Goal: Transaction & Acquisition: Purchase product/service

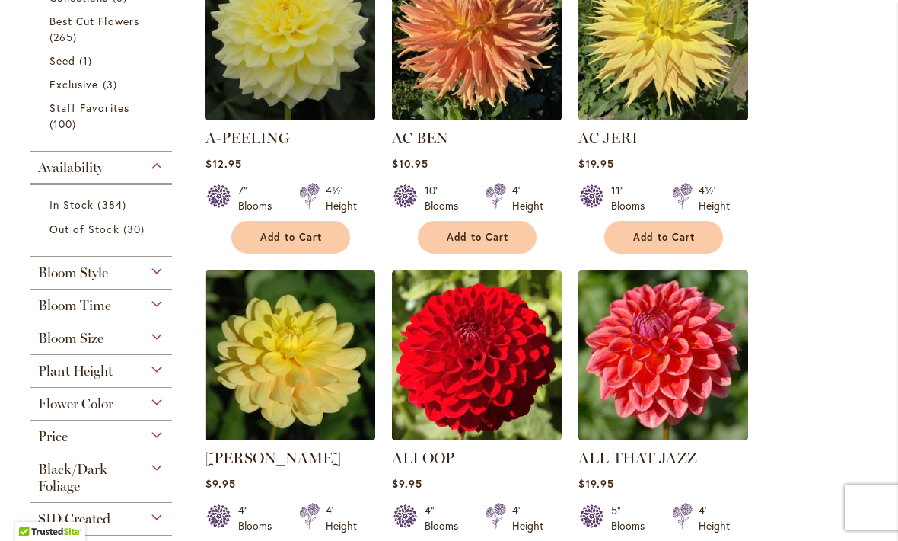
scroll to position [398, 0]
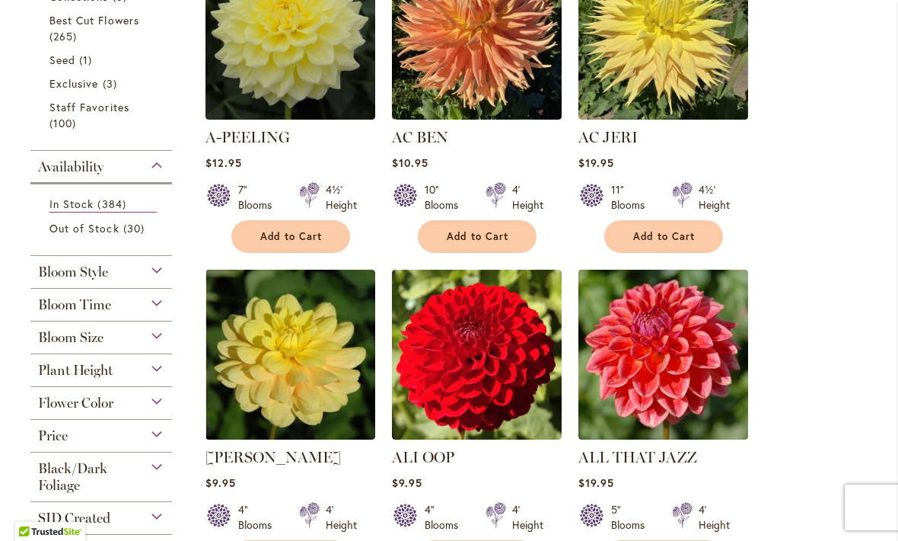
click at [110, 232] on span "Out of Stock" at bounding box center [84, 228] width 70 height 14
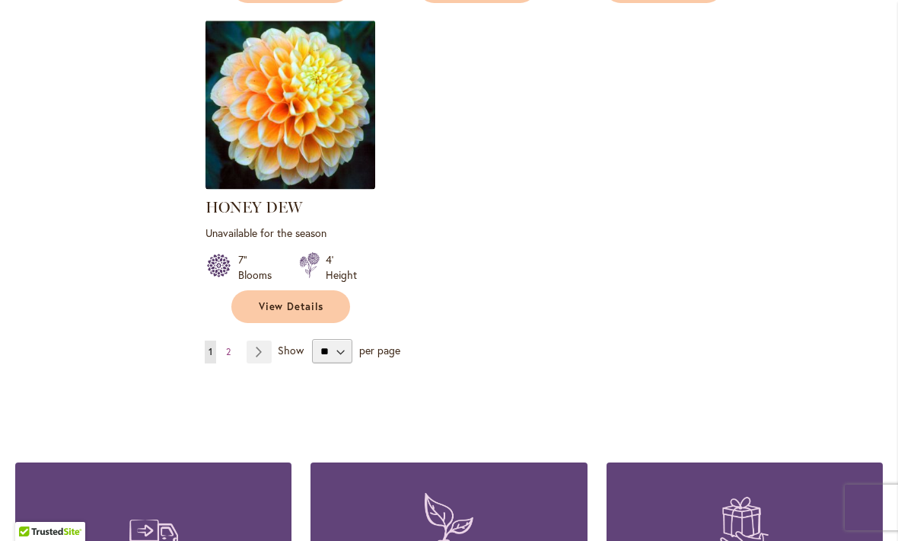
scroll to position [1999, 0]
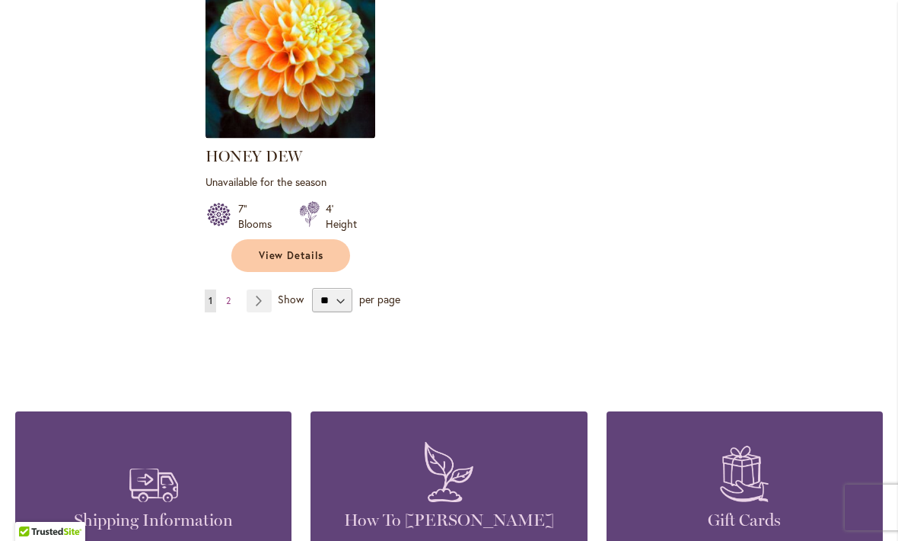
click at [260, 289] on link "Page Next" at bounding box center [259, 300] width 25 height 23
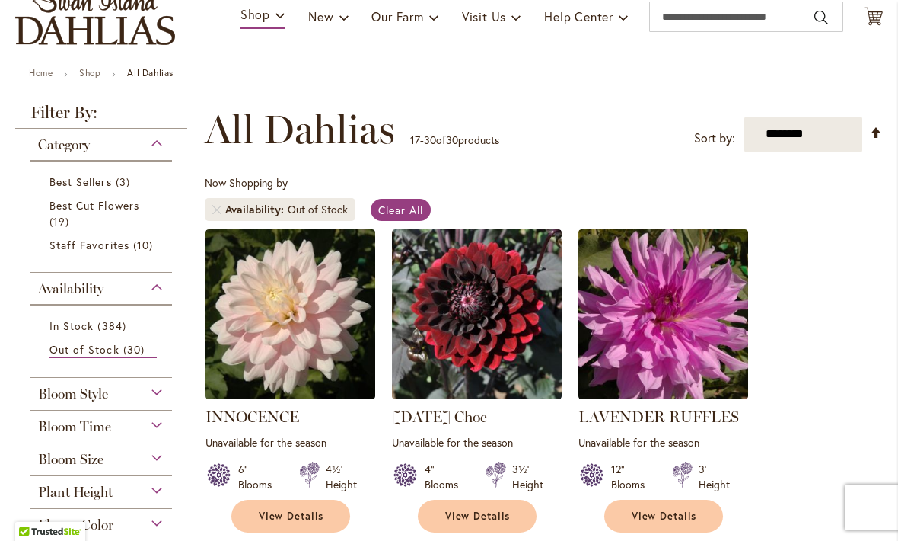
scroll to position [128, 0]
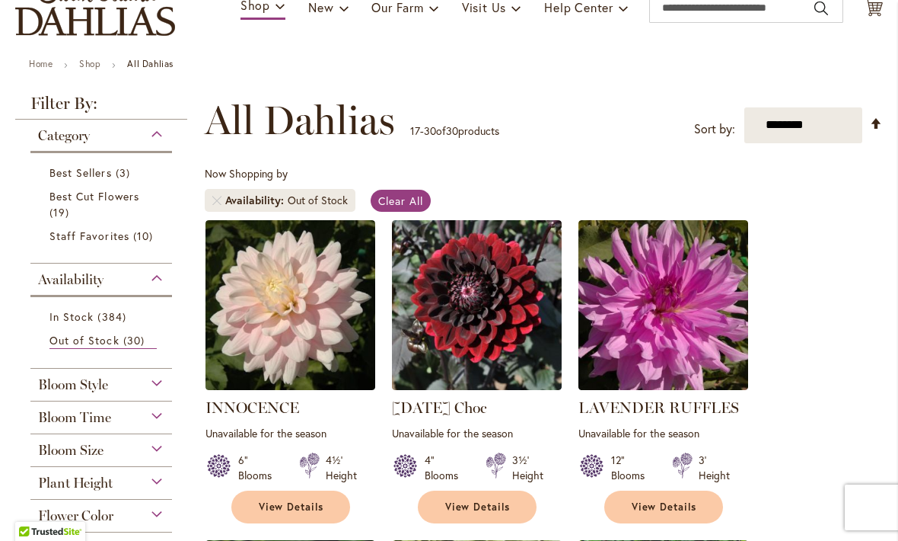
click at [72, 324] on span "In Stock" at bounding box center [71, 316] width 44 height 14
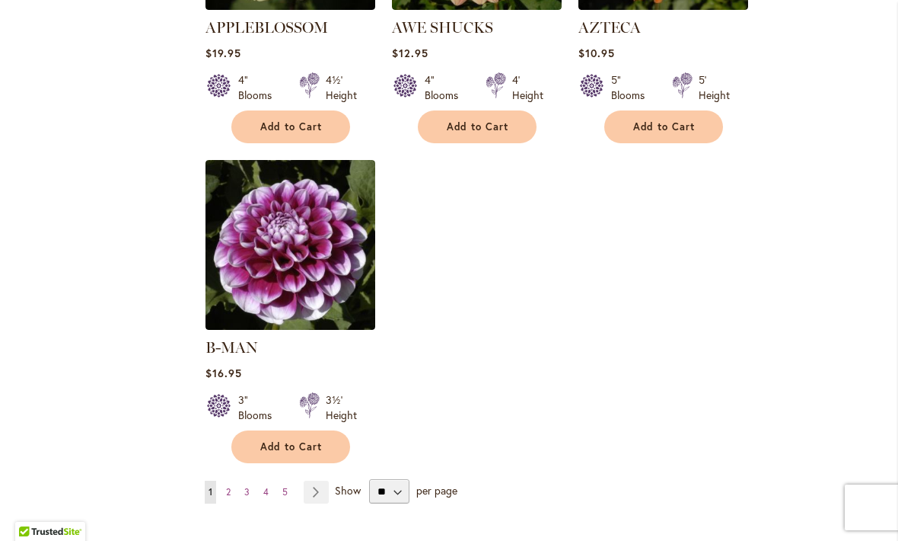
scroll to position [1836, 0]
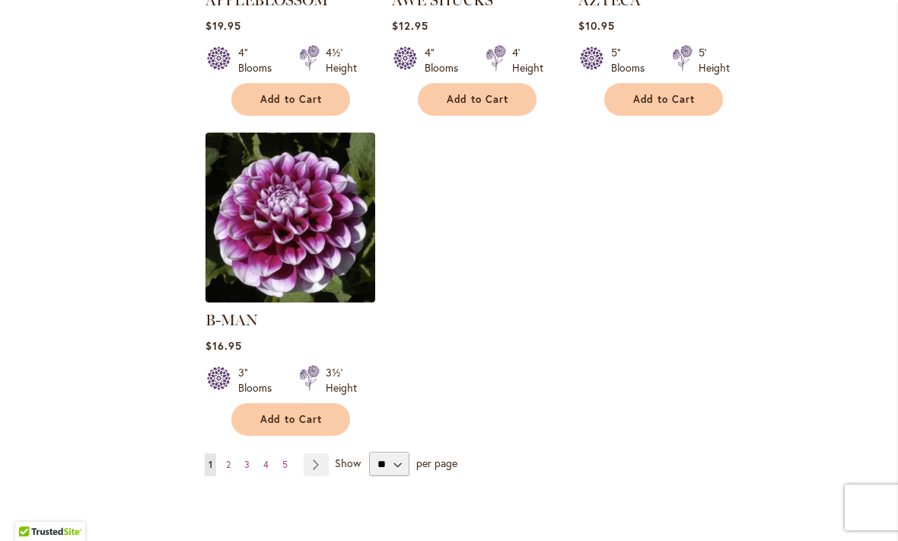
click at [408, 451] on select "** ** ** **" at bounding box center [389, 463] width 40 height 24
select select "**"
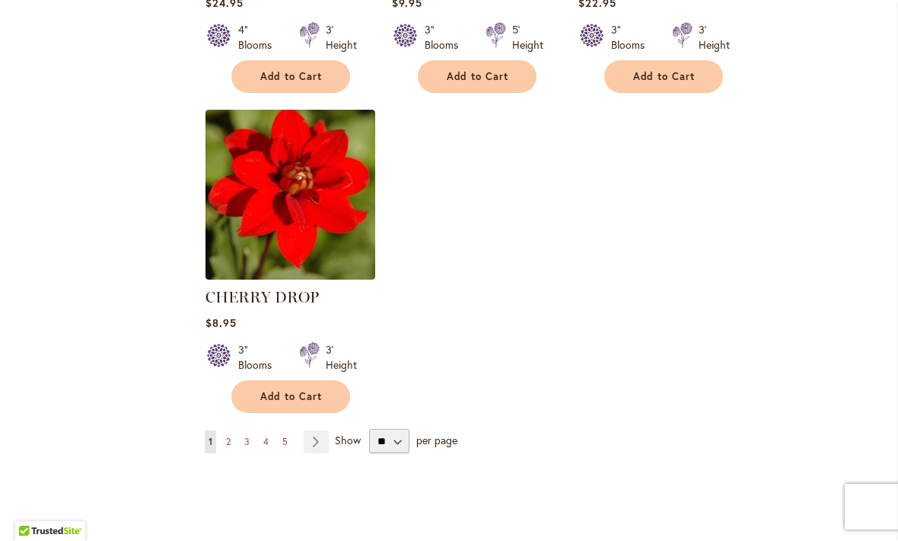
scroll to position [7023, 0]
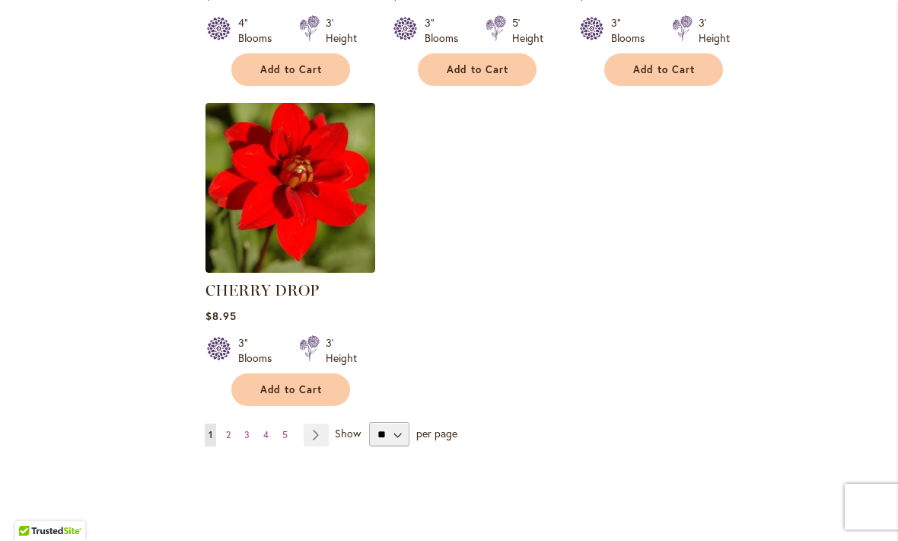
click at [320, 424] on link "Page Next" at bounding box center [316, 435] width 25 height 23
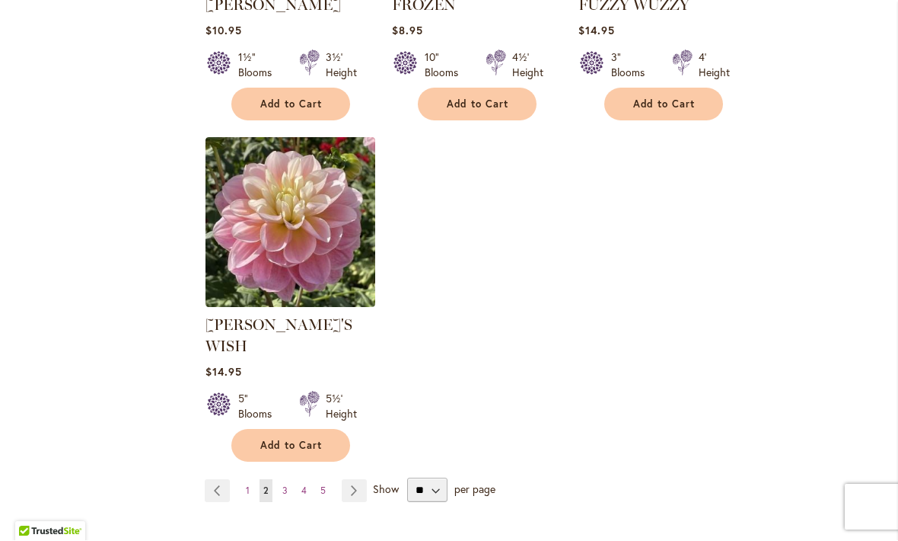
scroll to position [7159, 0]
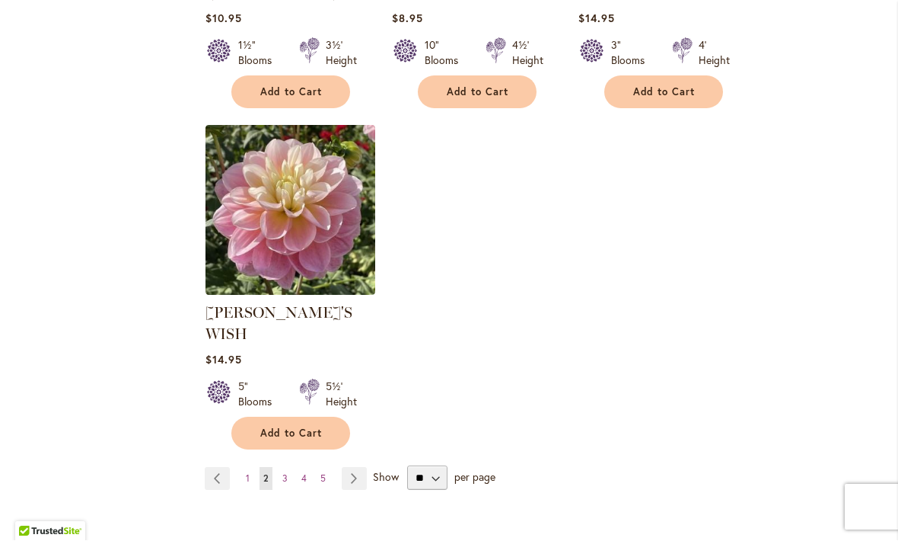
click at [362, 467] on link "Page Next" at bounding box center [354, 478] width 25 height 23
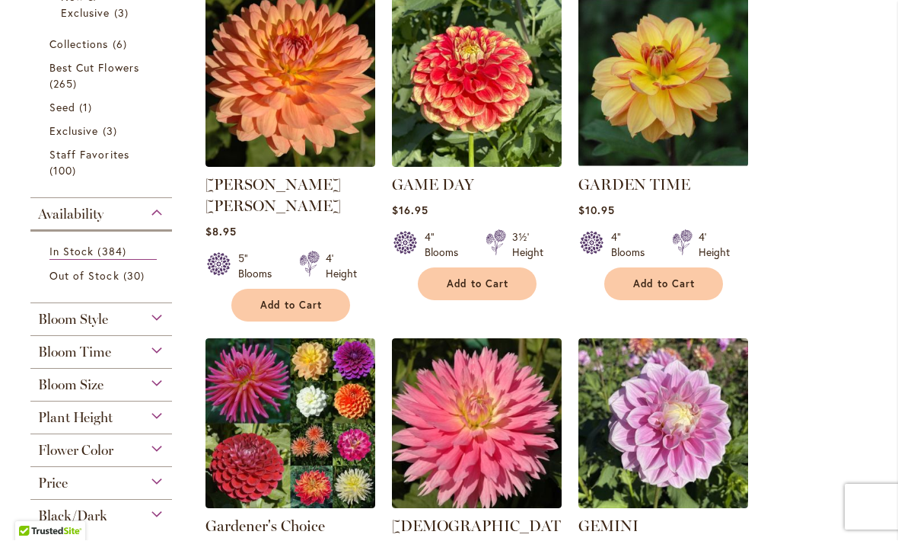
scroll to position [349, 0]
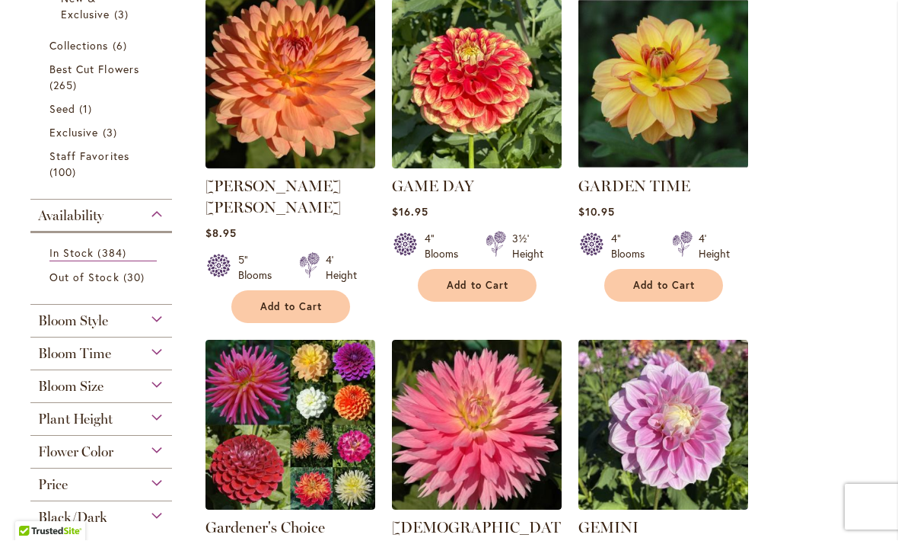
click at [643, 132] on img at bounding box center [664, 84] width 170 height 170
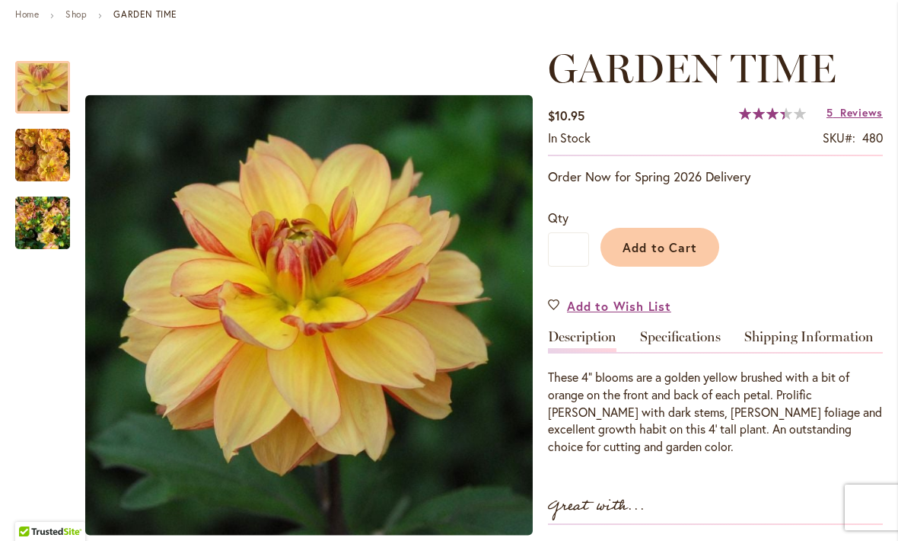
scroll to position [195, 0]
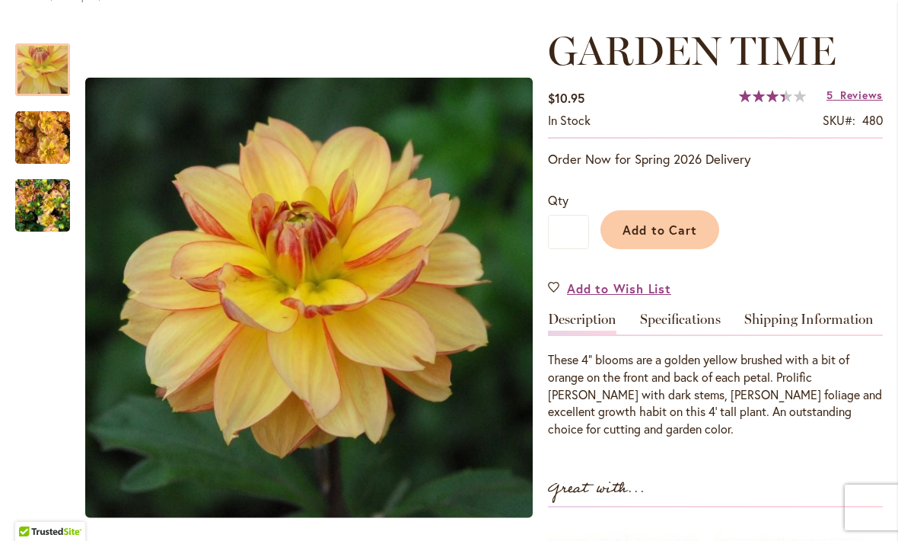
click at [615, 292] on span "Add to Wish List" at bounding box center [619, 288] width 104 height 18
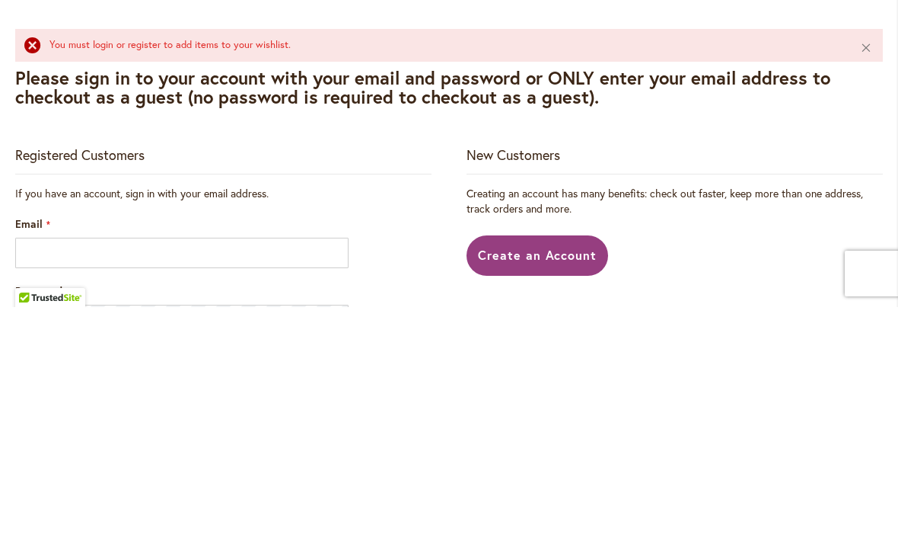
scroll to position [1, 0]
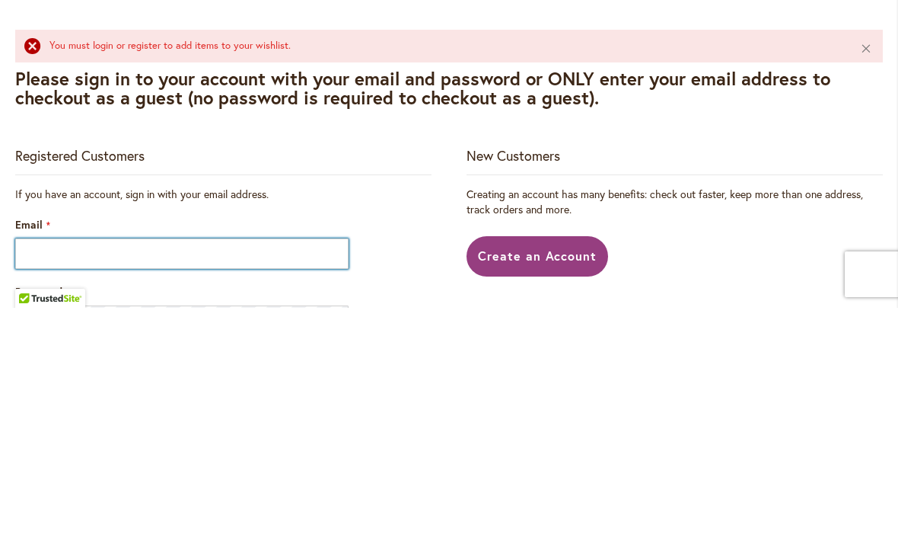
type input "**********"
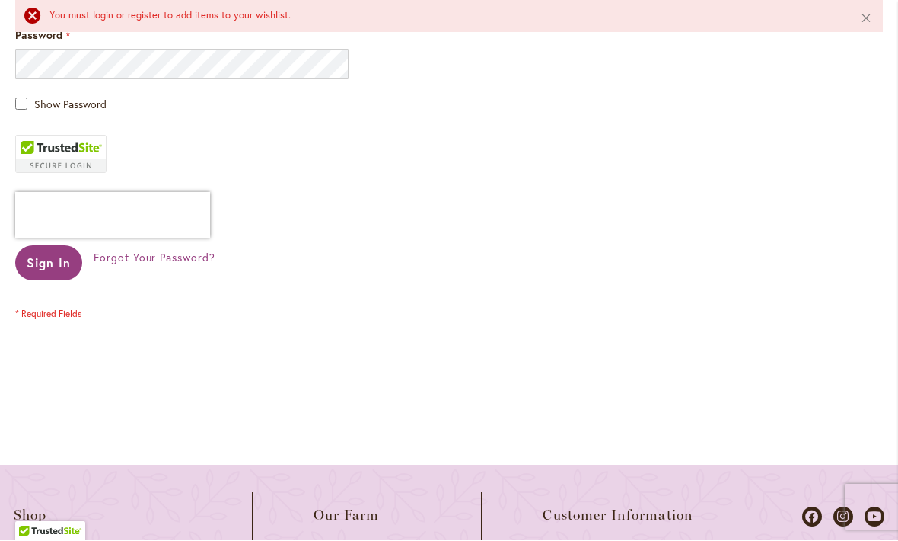
scroll to position [508, 0]
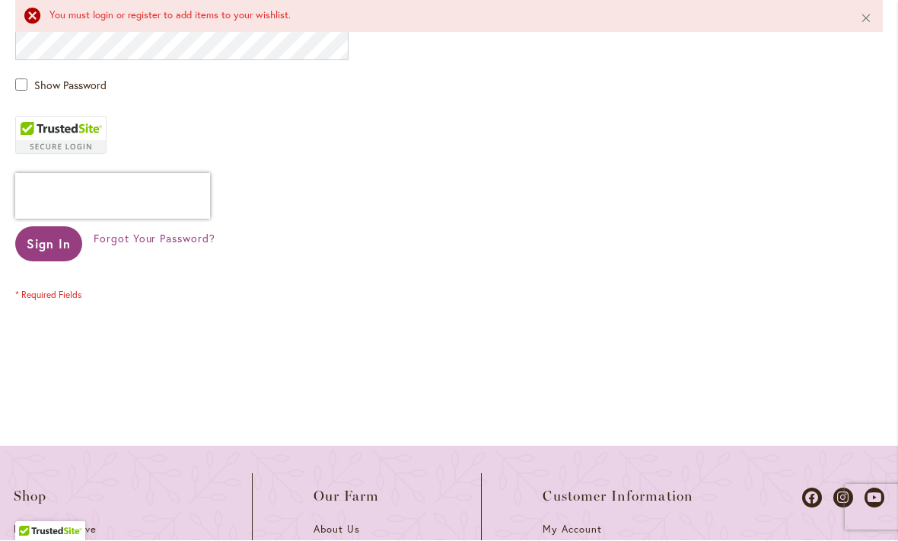
click at [53, 232] on button "Sign In" at bounding box center [48, 244] width 67 height 35
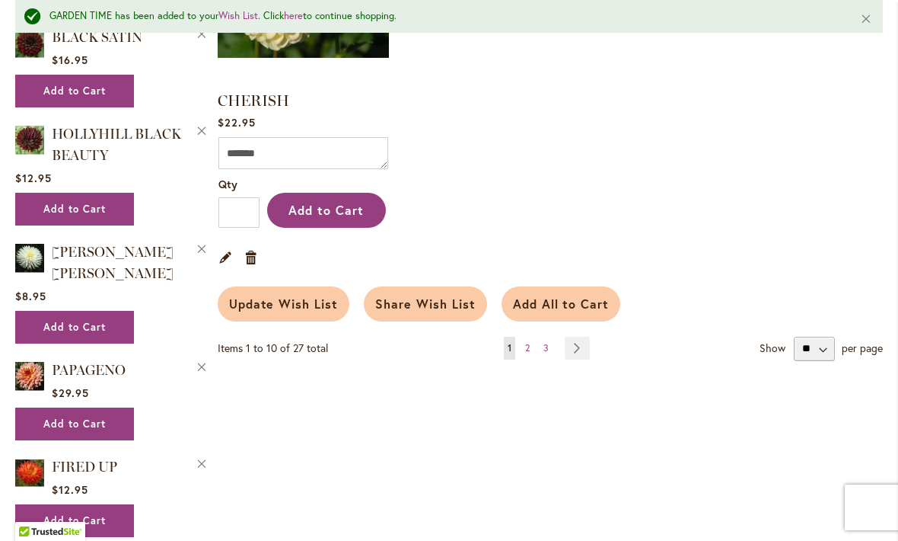
scroll to position [1828, 0]
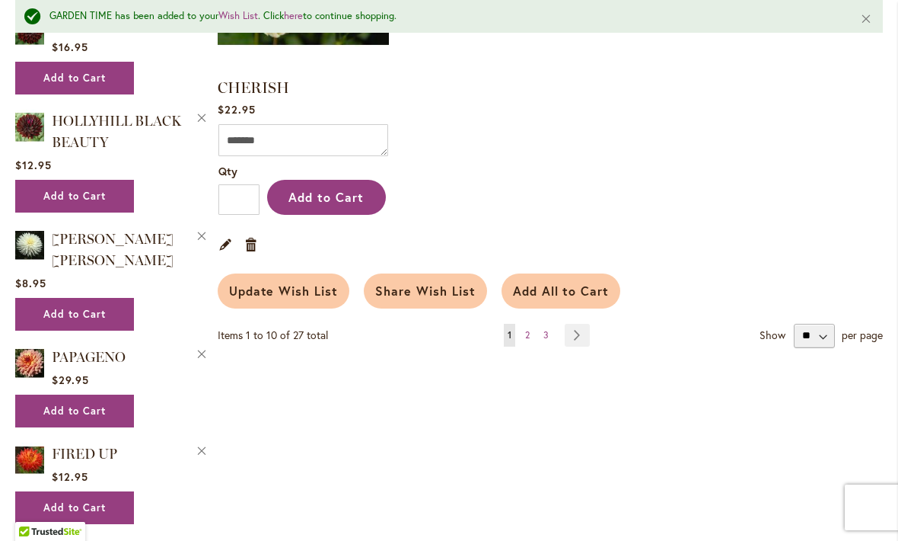
click at [588, 329] on link "Page Next" at bounding box center [577, 335] width 25 height 23
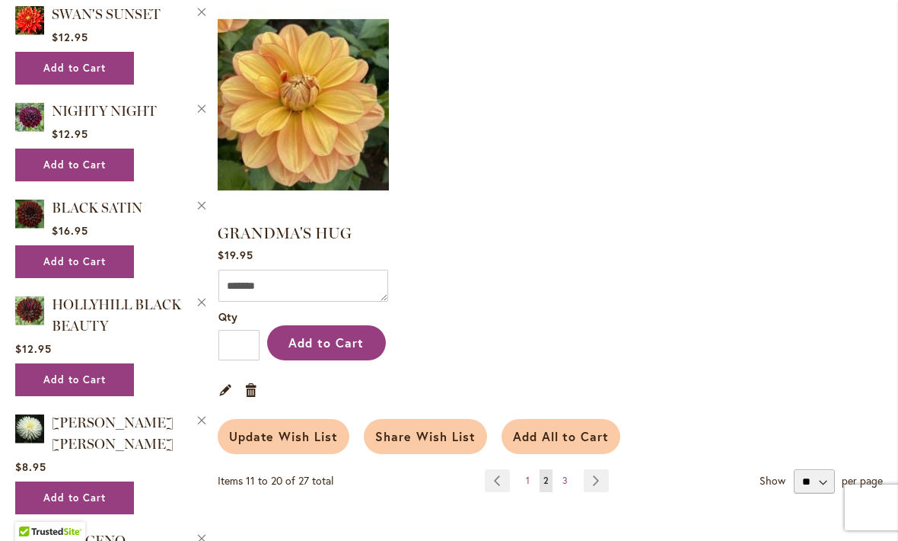
scroll to position [1613, 0]
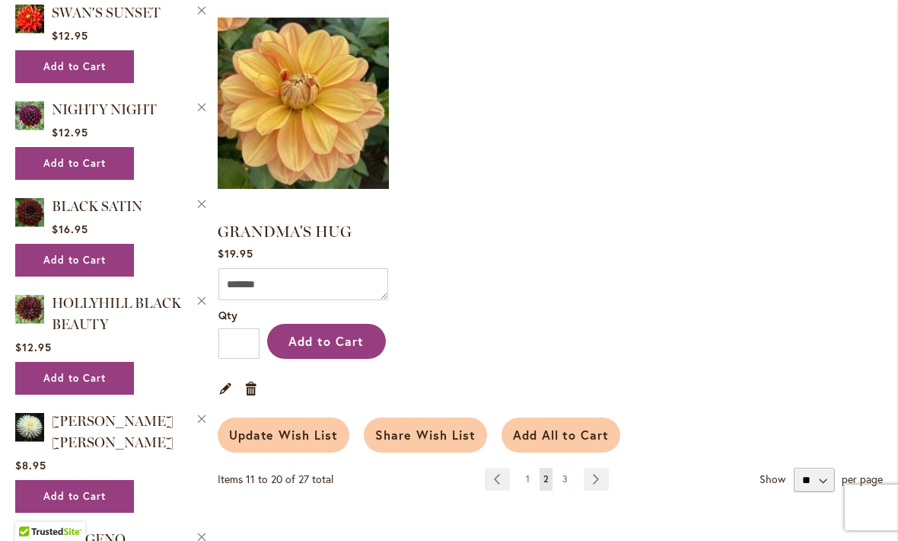
click at [592, 473] on link "Page Next" at bounding box center [596, 478] width 25 height 23
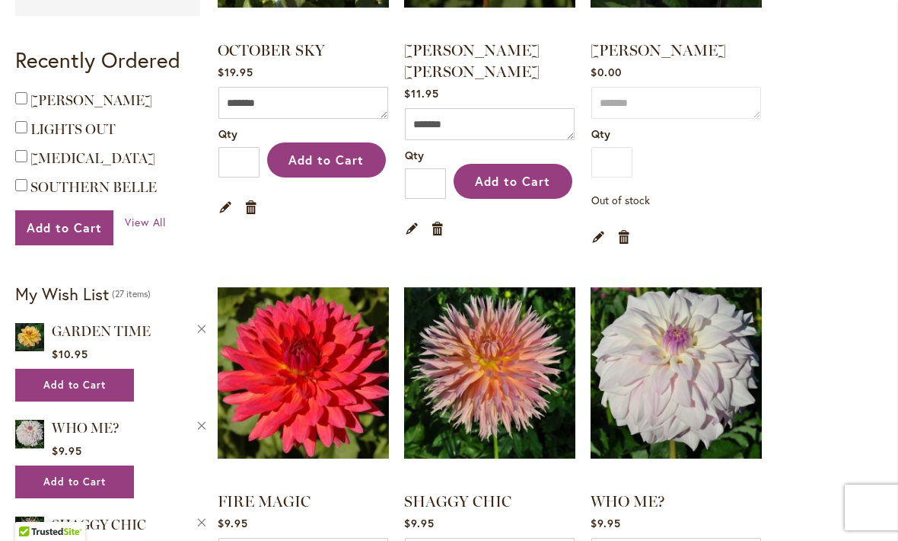
scroll to position [507, 0]
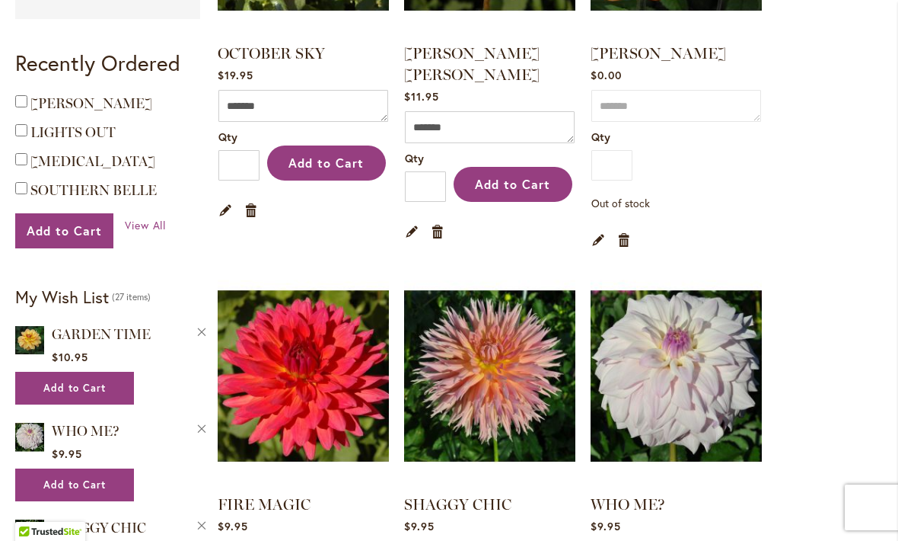
click at [106, 107] on span "[PERSON_NAME]" at bounding box center [91, 103] width 122 height 17
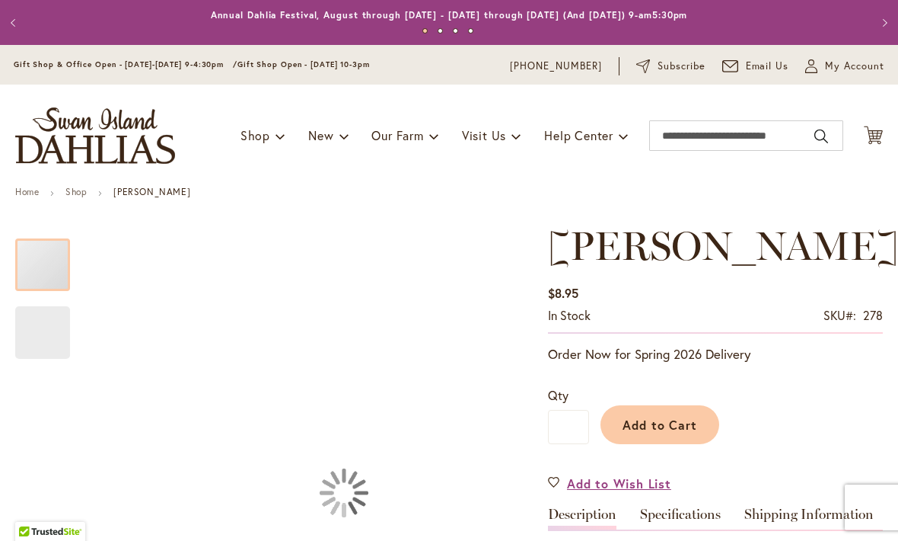
type input "****"
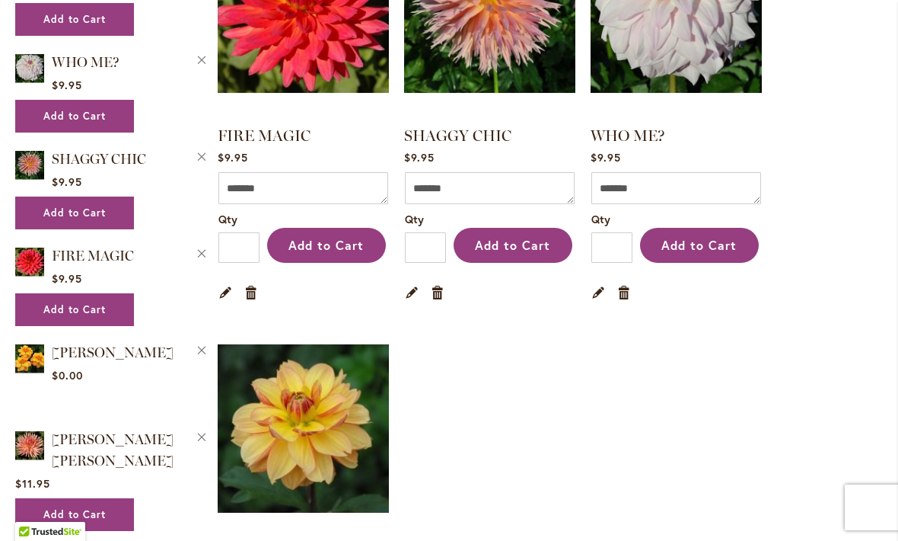
scroll to position [940, 0]
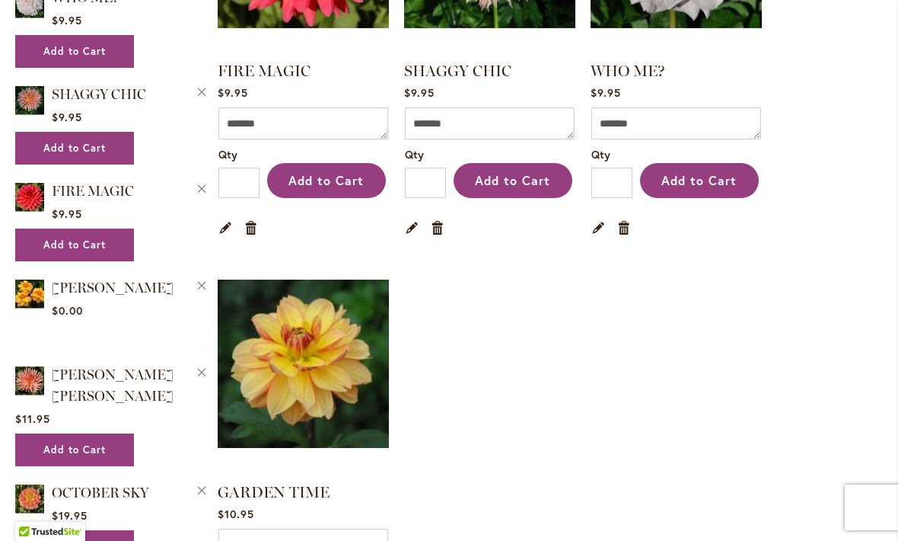
click at [290, 381] on img at bounding box center [303, 364] width 171 height 214
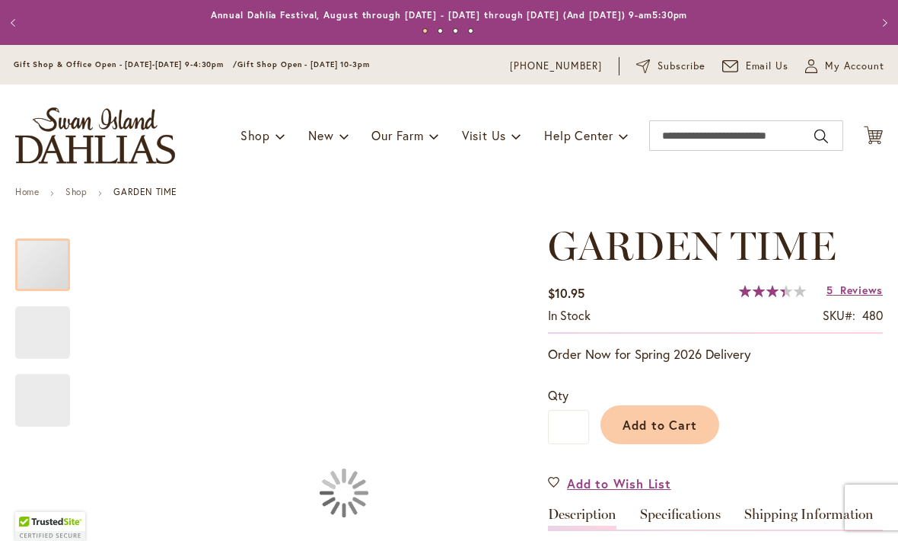
type input "****"
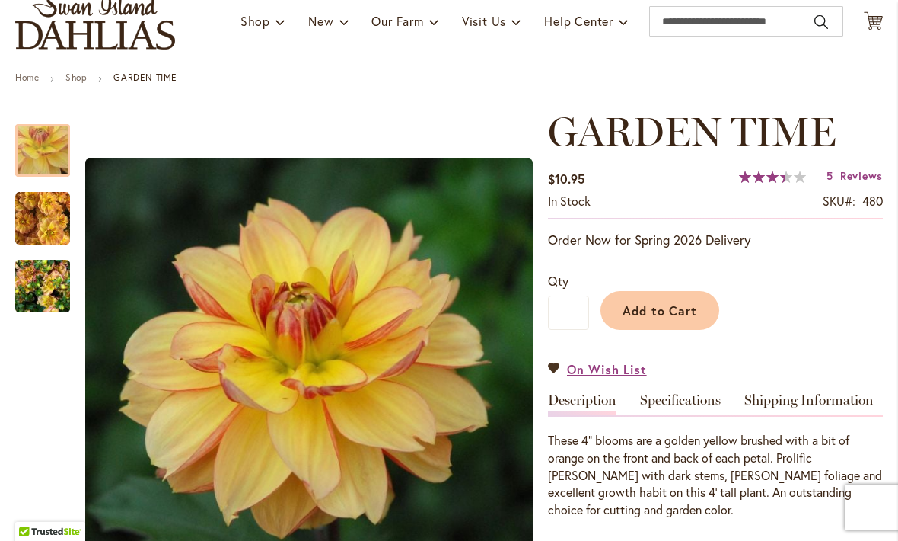
scroll to position [33, 0]
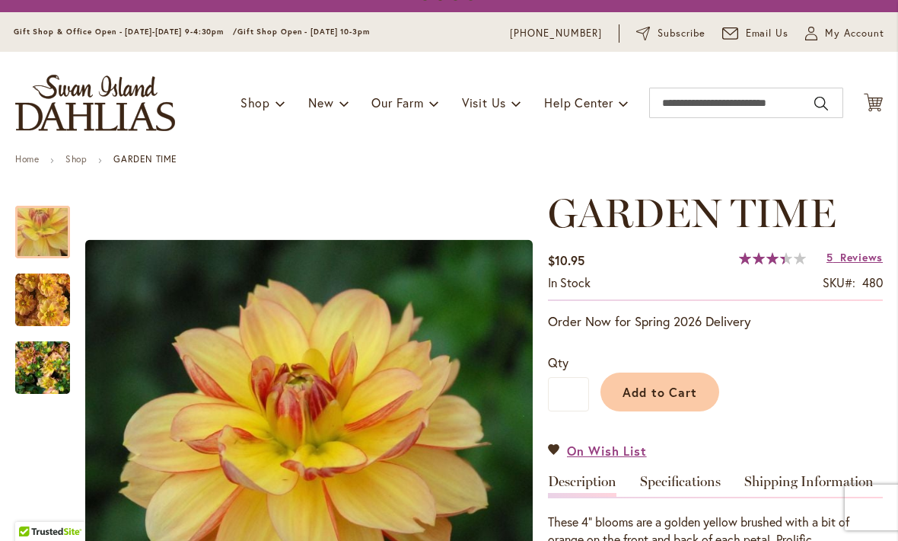
click at [849, 261] on span "Reviews" at bounding box center [861, 257] width 43 height 14
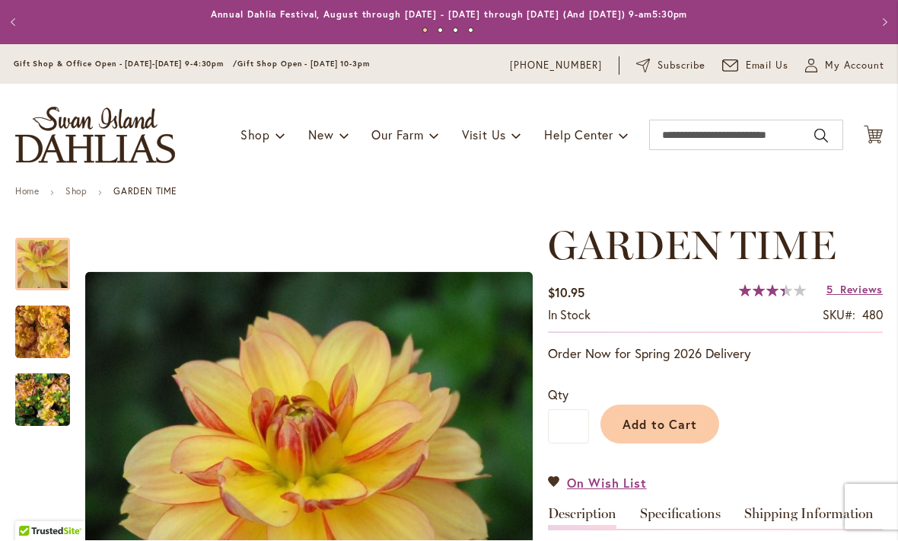
scroll to position [0, 0]
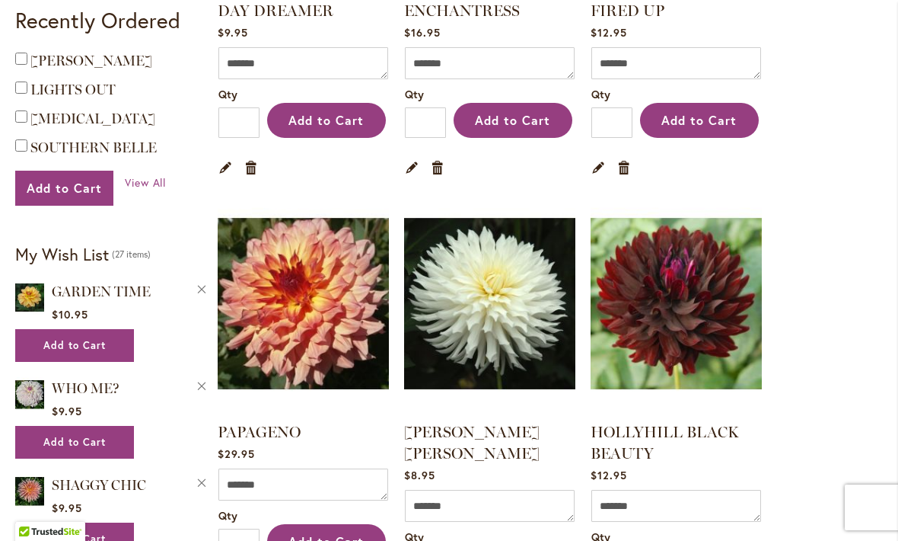
scroll to position [547, 0]
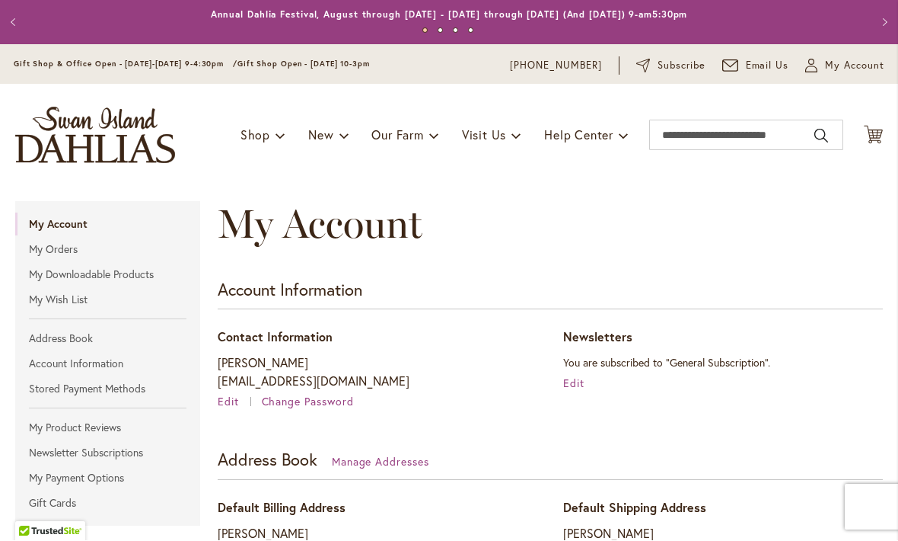
scroll to position [-39, 0]
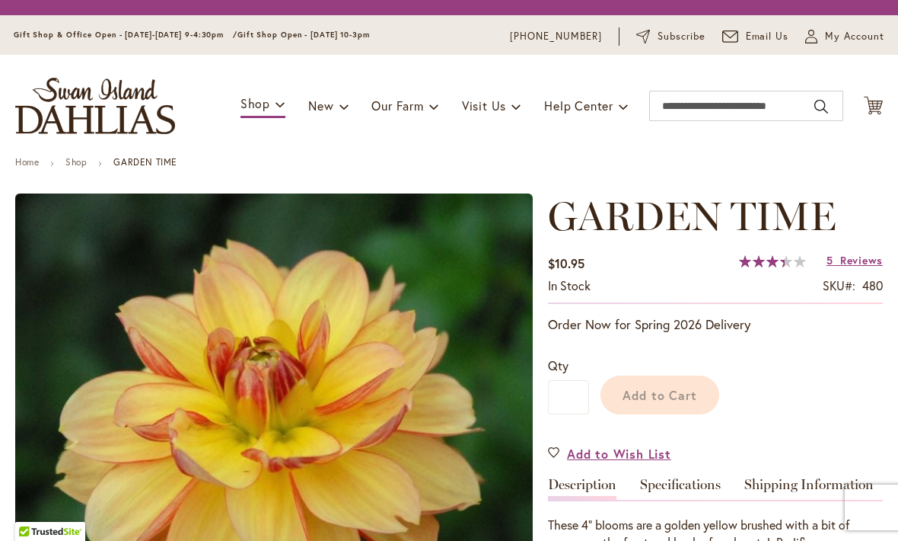
type input "****"
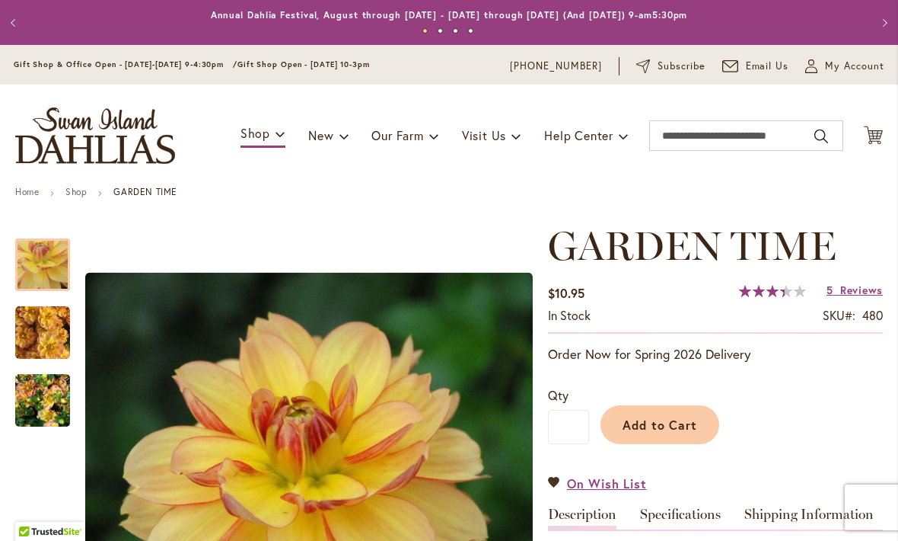
scroll to position [-1, 0]
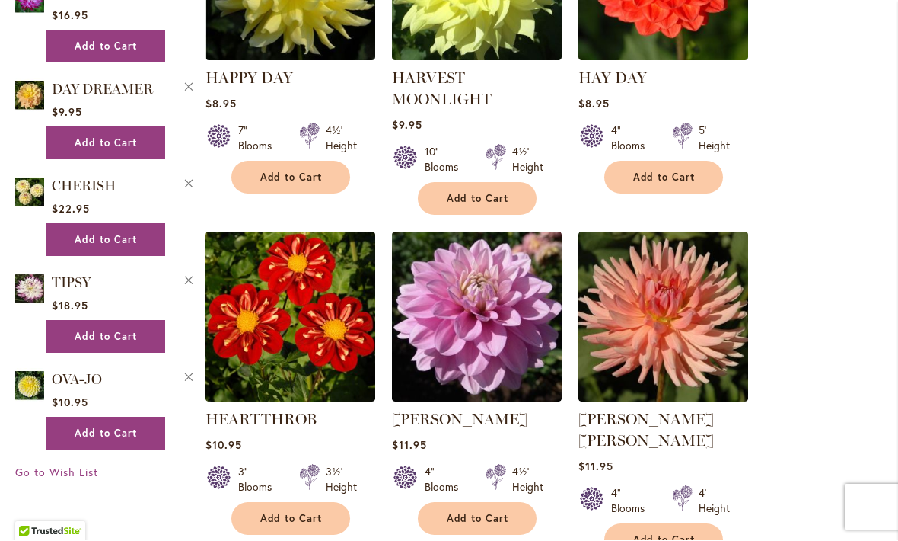
scroll to position [2756, 0]
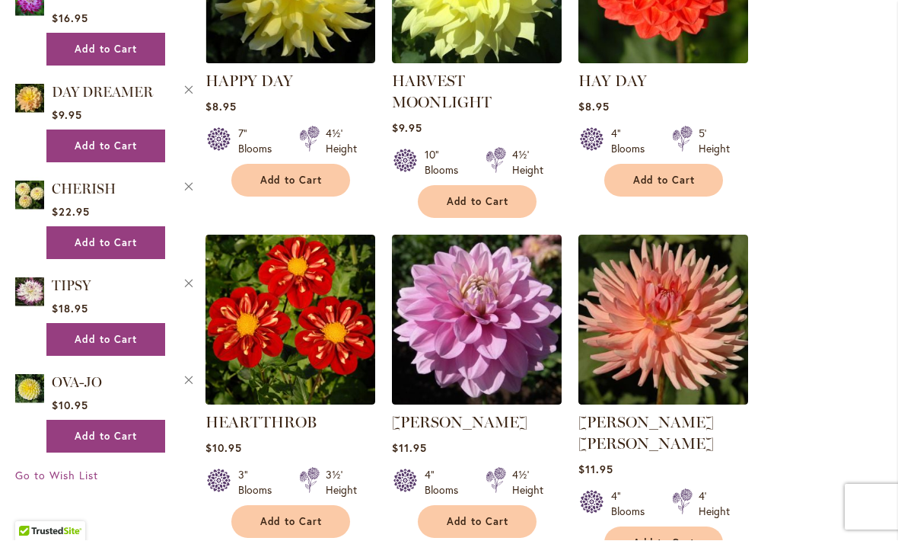
click at [643, 319] on img at bounding box center [664, 320] width 170 height 170
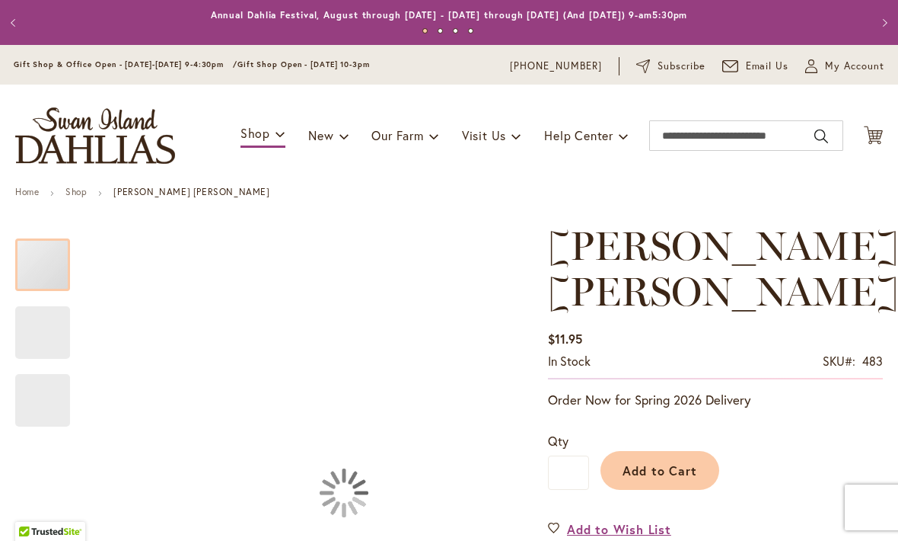
type input "****"
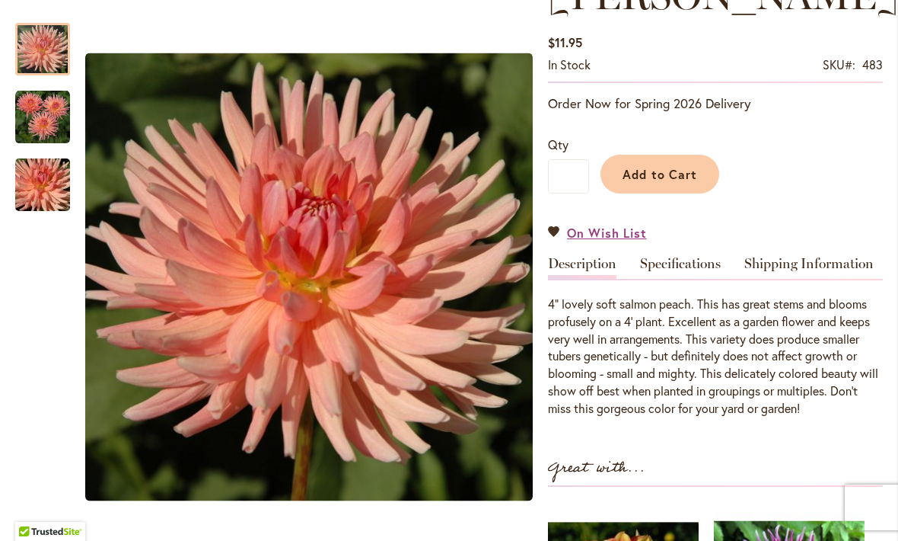
scroll to position [297, 0]
click at [690, 267] on link "Specifications" at bounding box center [680, 267] width 81 height 22
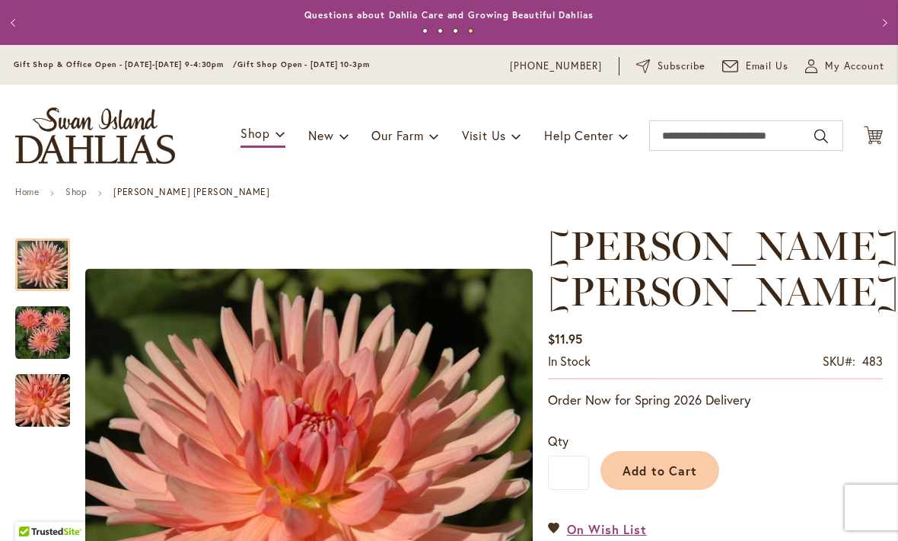
scroll to position [0, 0]
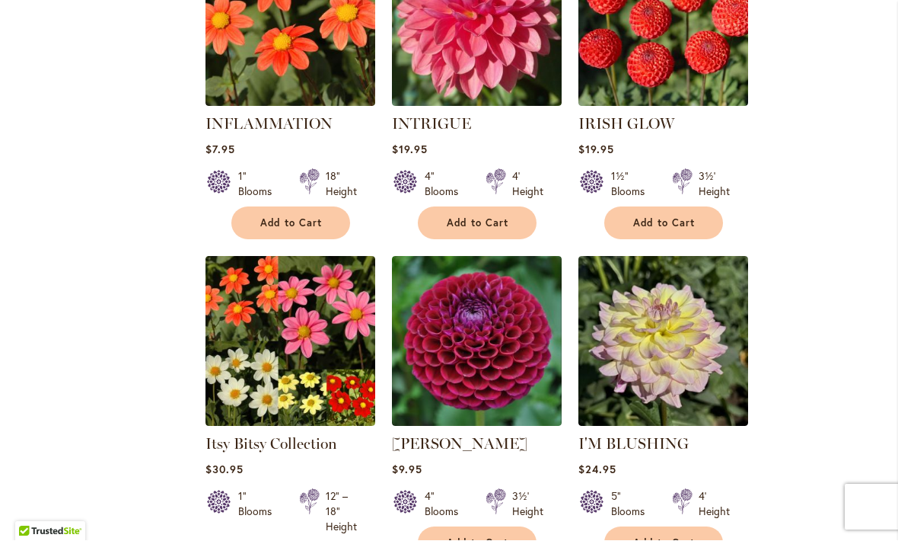
scroll to position [6035, 0]
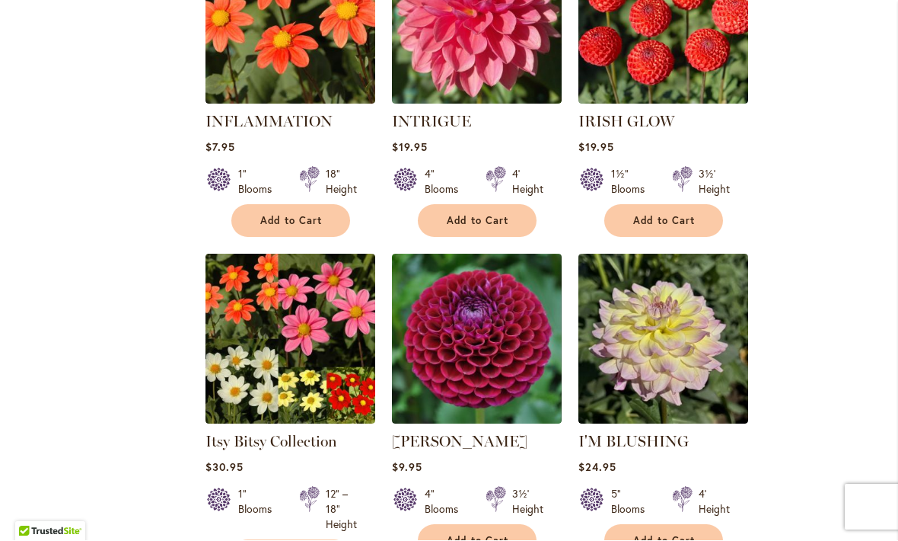
click at [464, 276] on img at bounding box center [477, 339] width 170 height 170
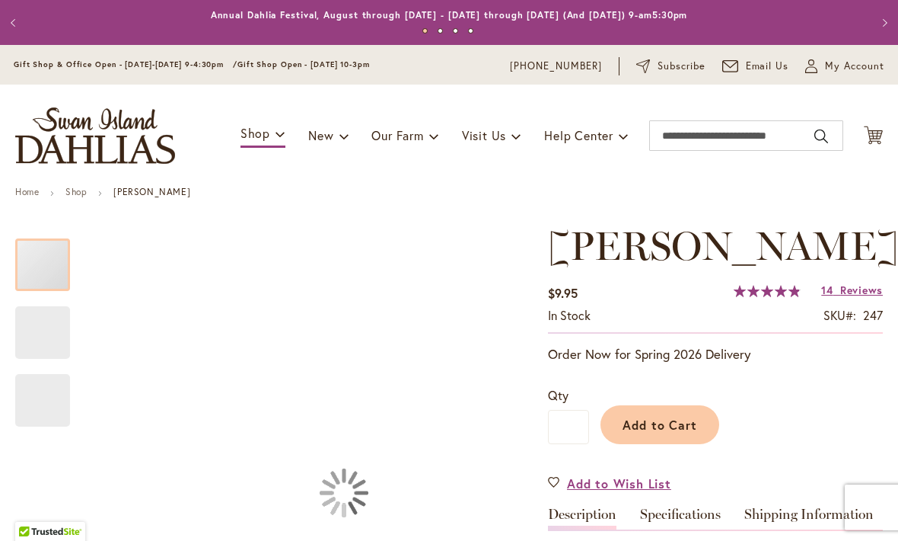
type input "****"
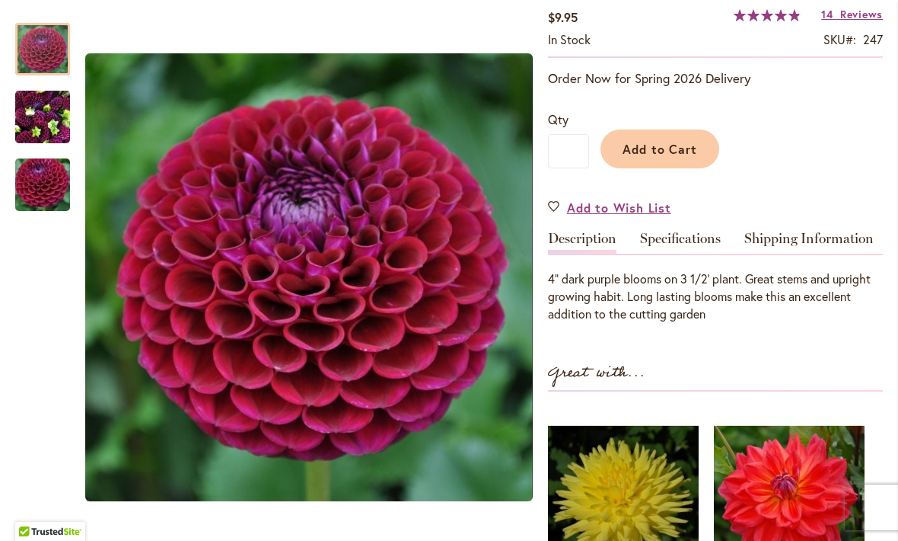
scroll to position [287, 0]
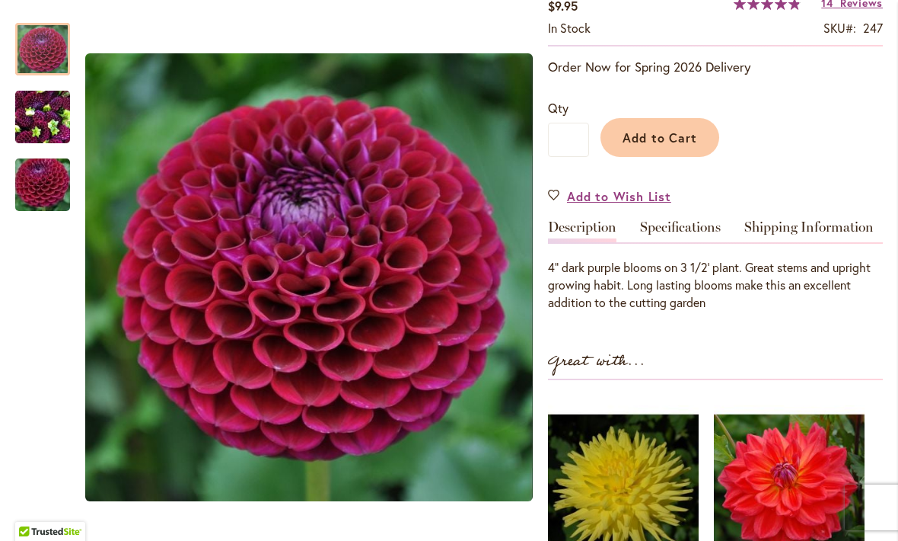
click at [668, 224] on link "Specifications" at bounding box center [680, 231] width 81 height 22
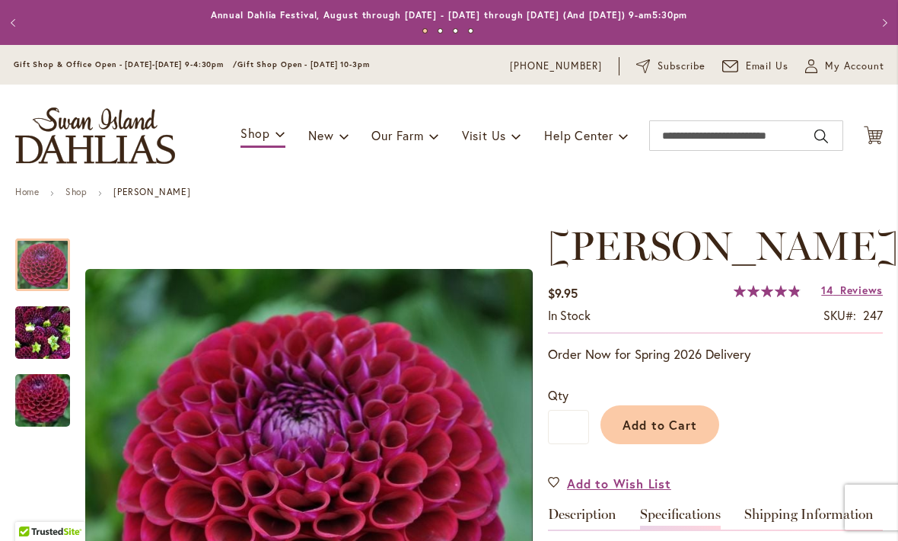
scroll to position [0, 0]
click at [662, 426] on span "Add to Cart" at bounding box center [660, 424] width 75 height 16
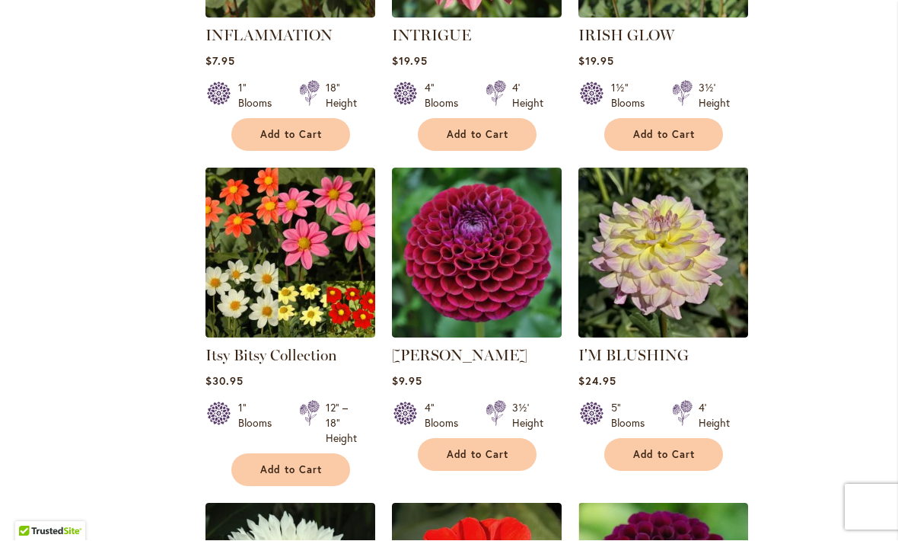
scroll to position [6079, 0]
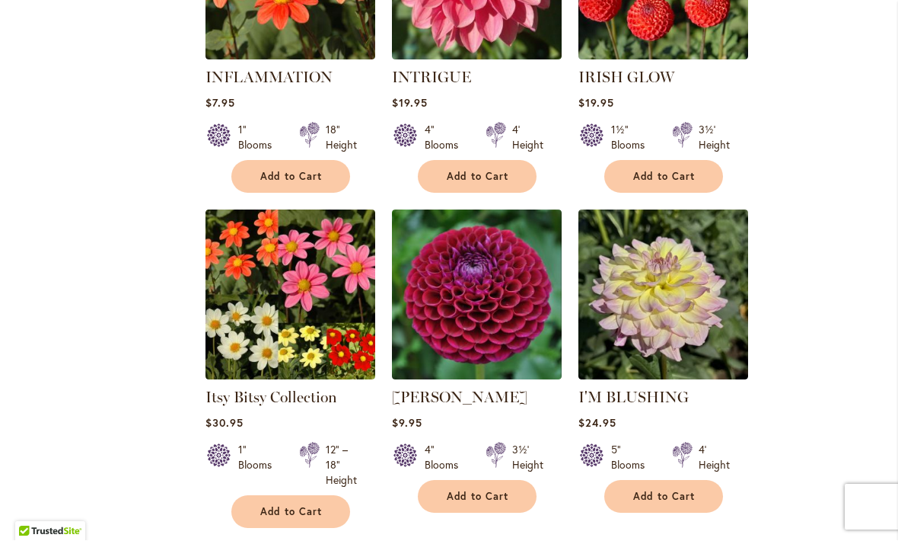
click at [470, 250] on img at bounding box center [477, 295] width 170 height 170
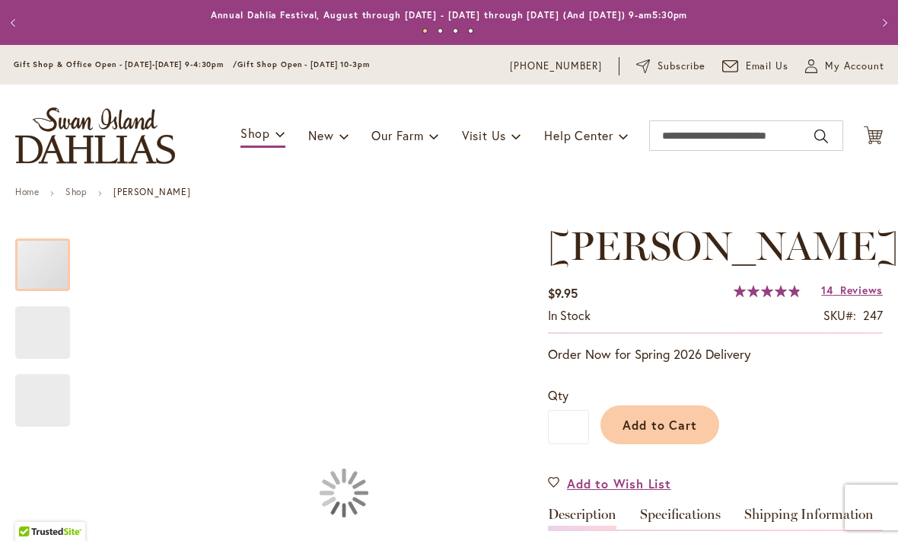
type input "****"
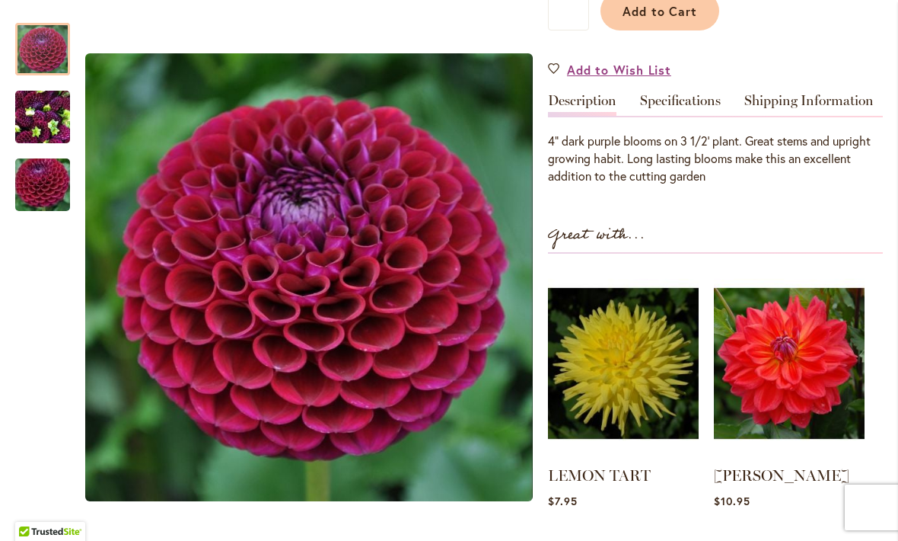
scroll to position [410, 0]
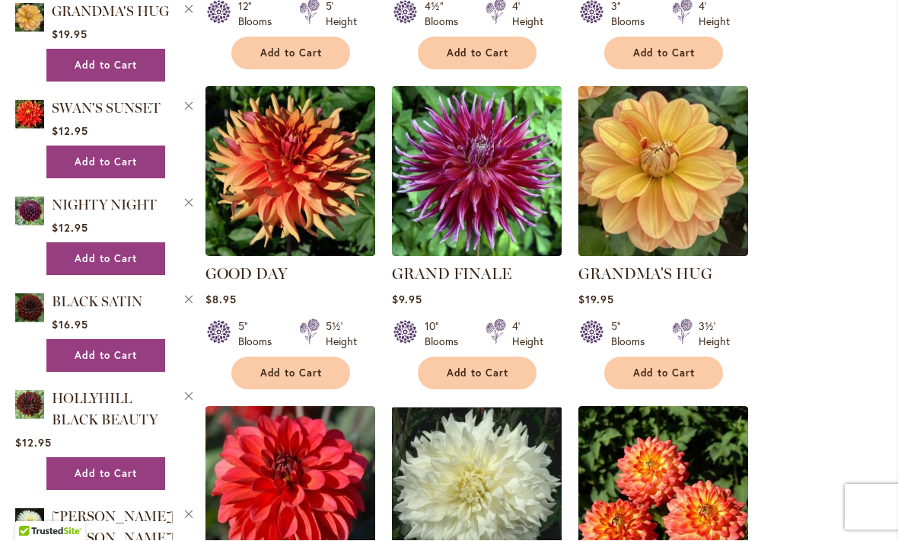
scroll to position [1923, 0]
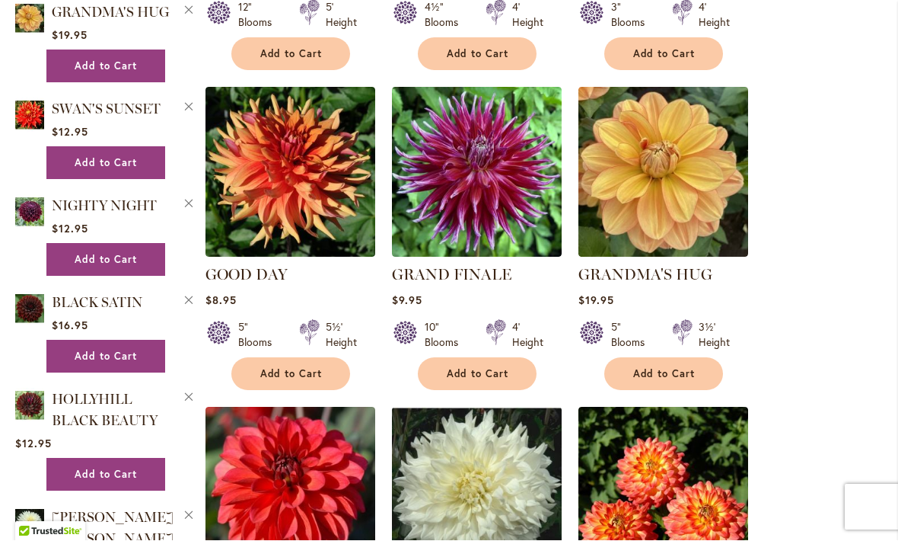
click at [468, 179] on img at bounding box center [477, 173] width 170 height 170
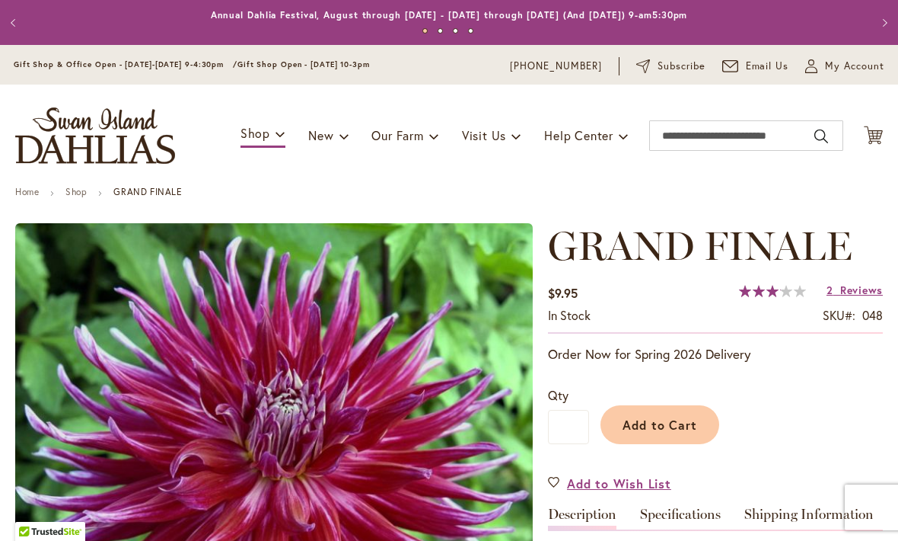
type input "****"
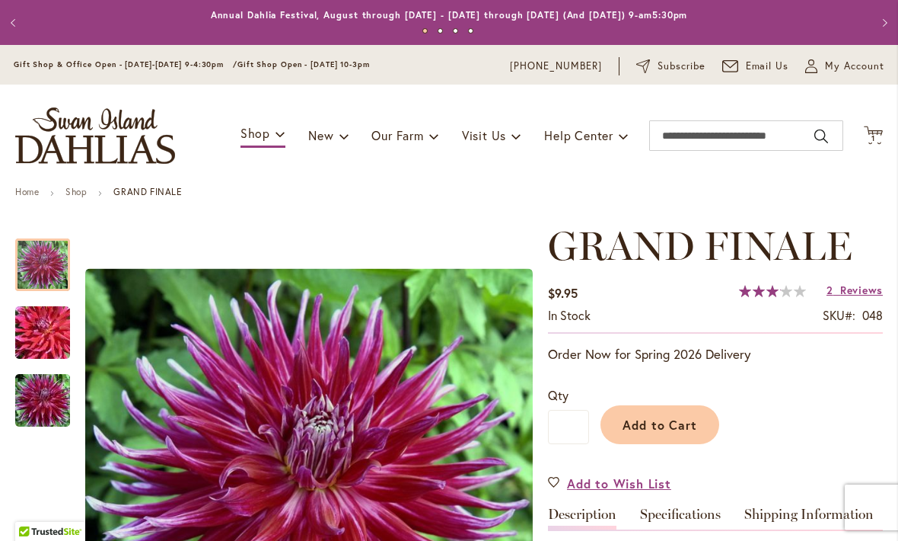
click at [856, 296] on span "Reviews" at bounding box center [861, 289] width 43 height 14
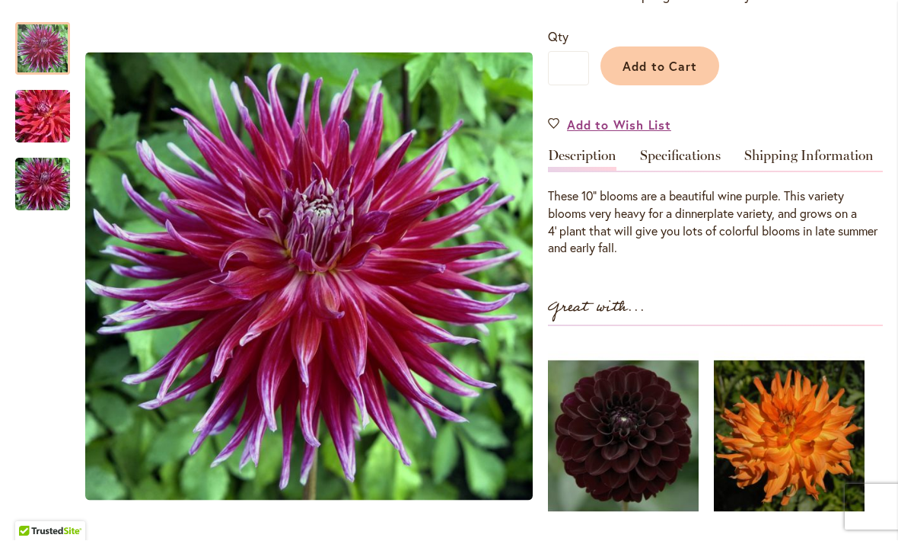
scroll to position [356, 0]
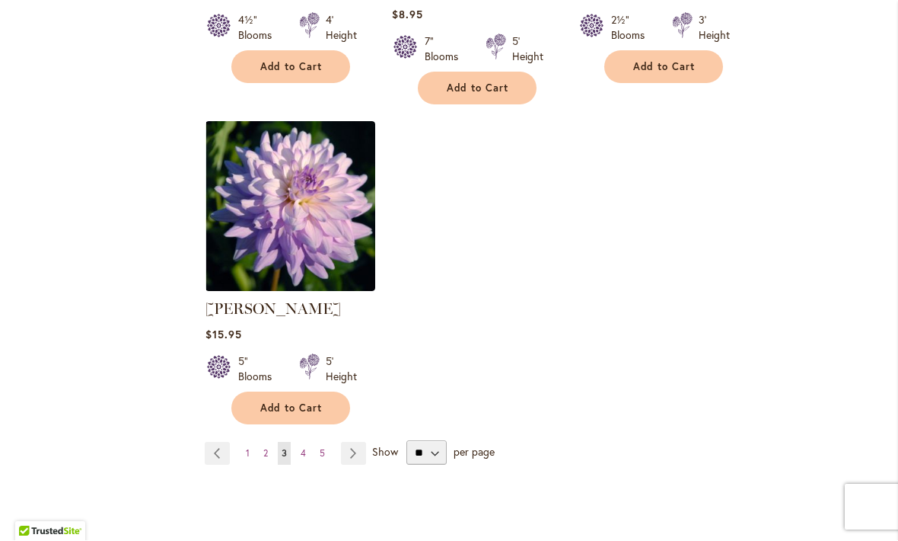
scroll to position [7186, 0]
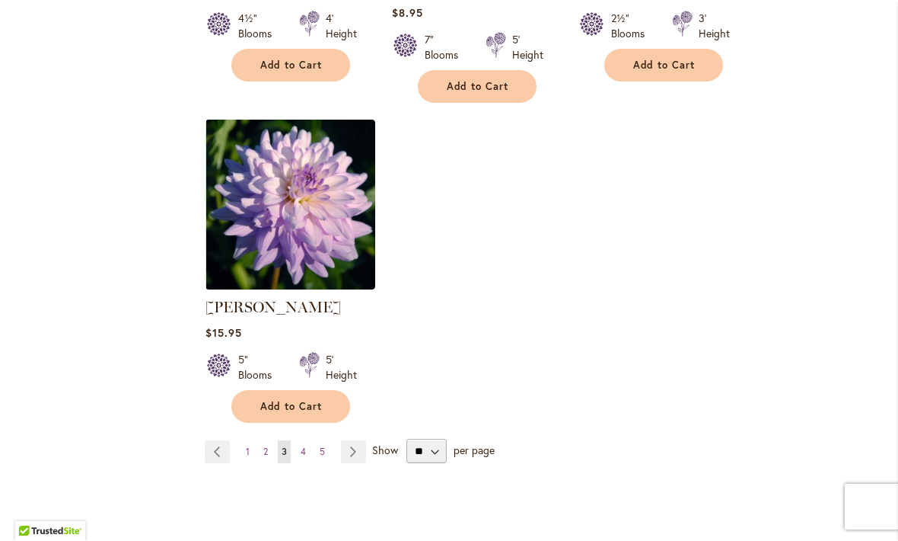
click at [353, 441] on link "Page Next" at bounding box center [353, 452] width 25 height 23
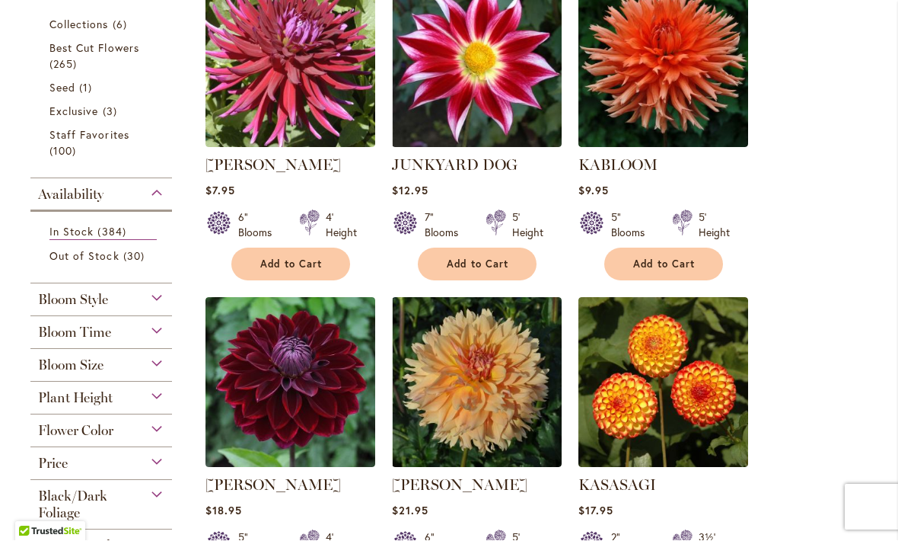
scroll to position [368, 0]
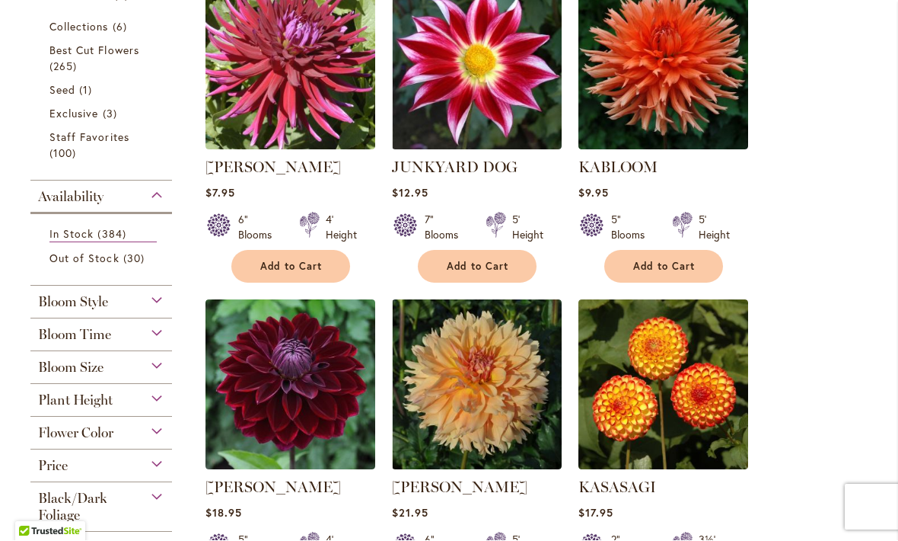
click at [479, 107] on img at bounding box center [477, 65] width 170 height 170
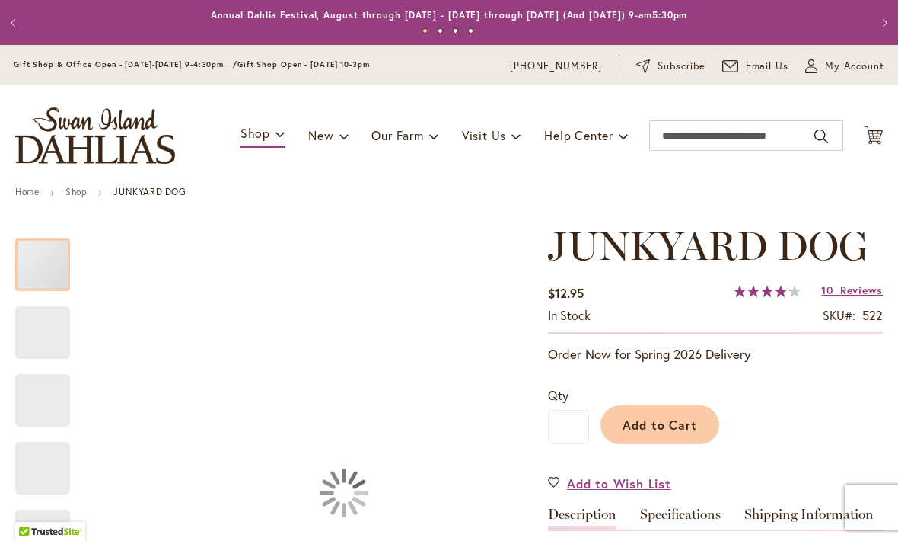
type input "****"
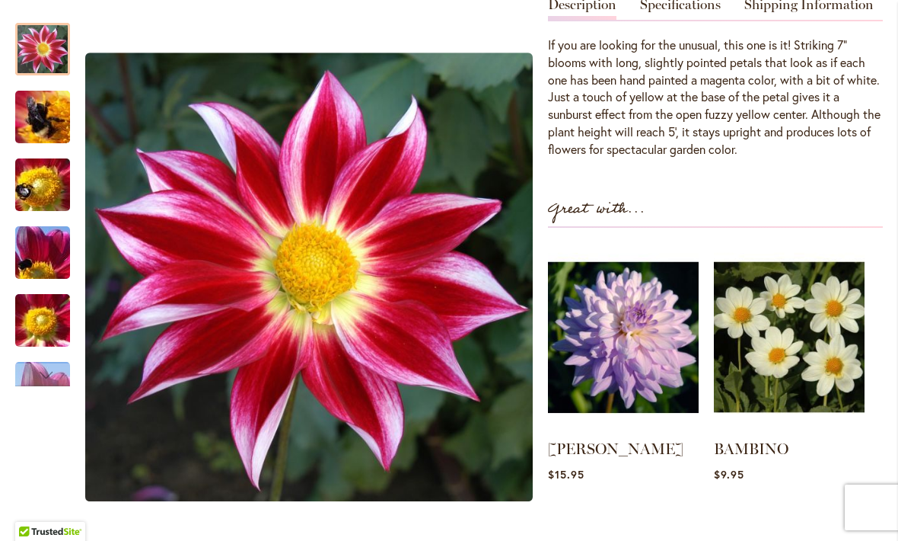
scroll to position [509, 0]
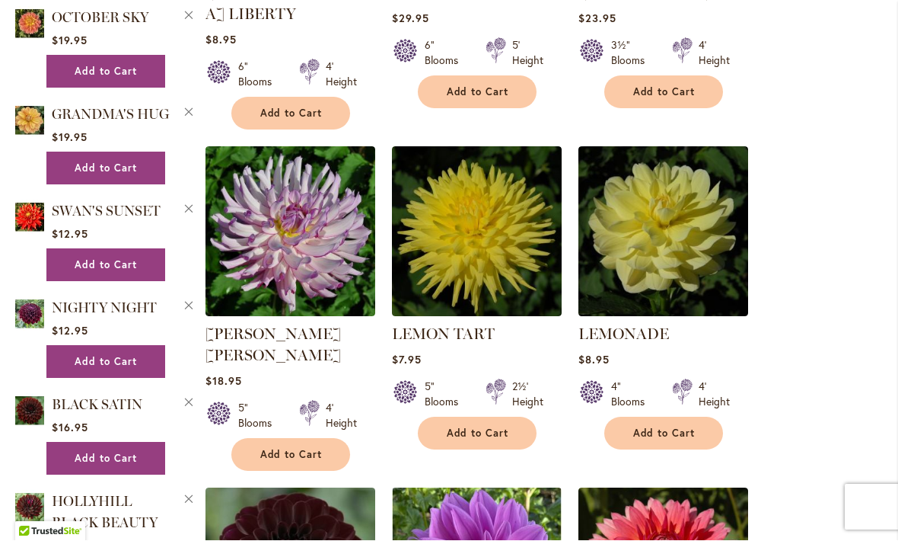
scroll to position [1803, 0]
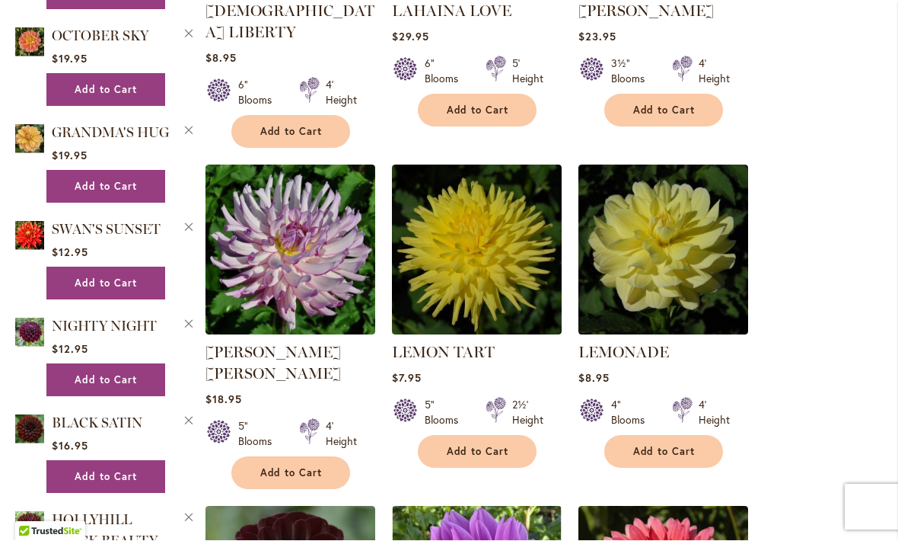
click at [649, 266] on img at bounding box center [664, 250] width 170 height 170
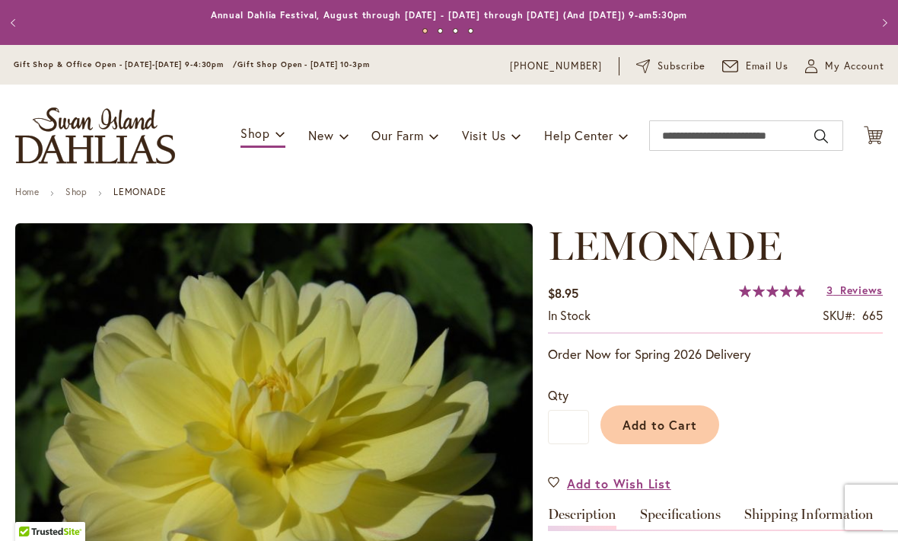
type input "****"
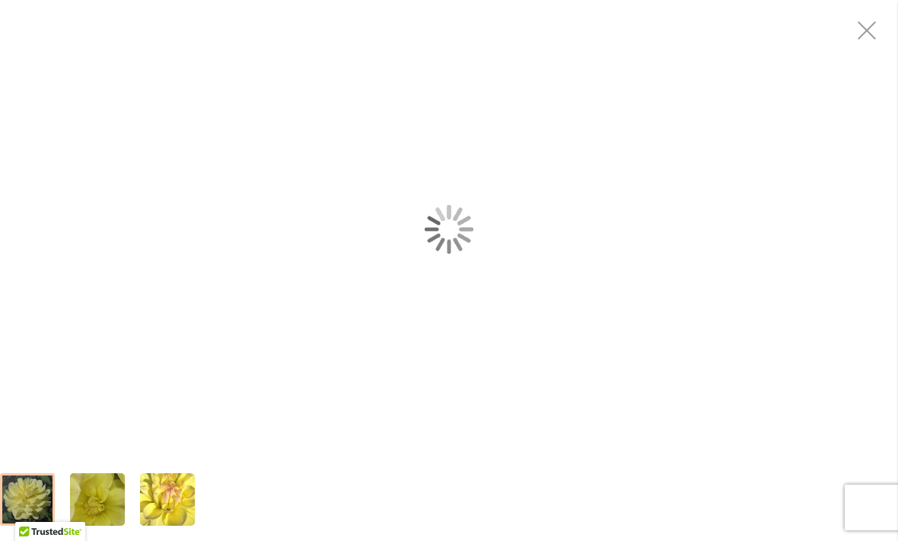
scroll to position [517, 0]
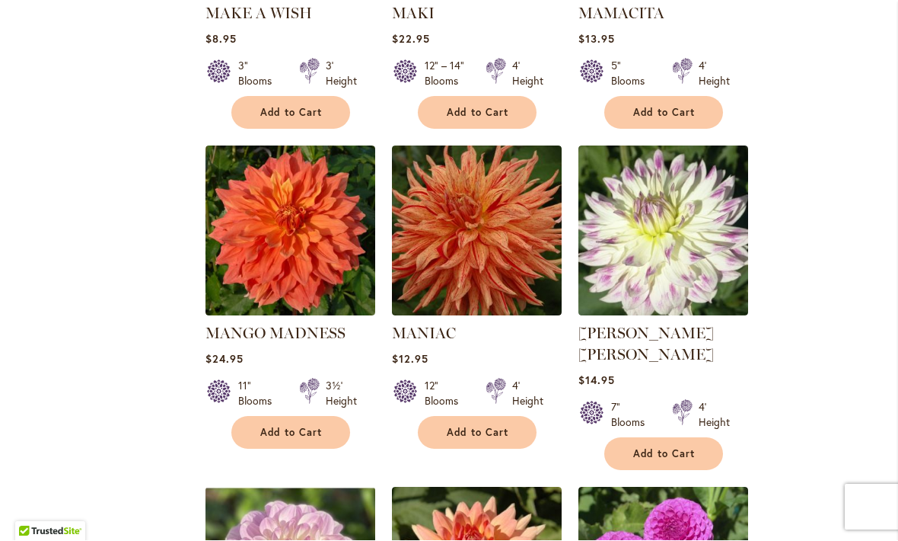
scroll to position [4445, 0]
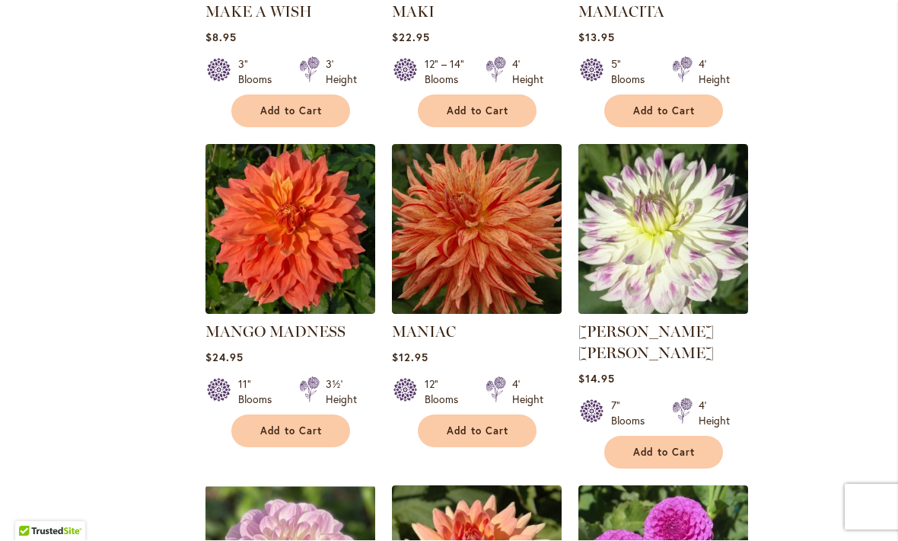
click at [650, 180] on img at bounding box center [664, 230] width 170 height 170
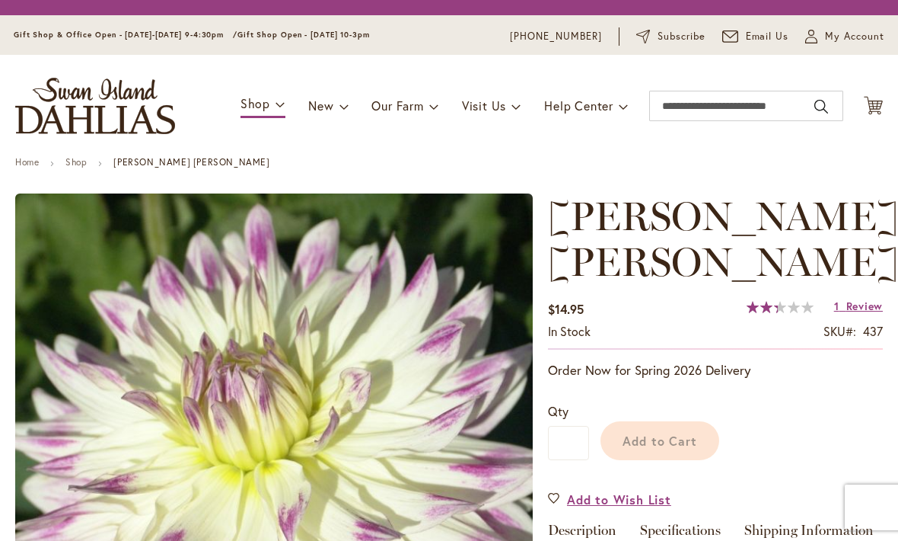
type input "****"
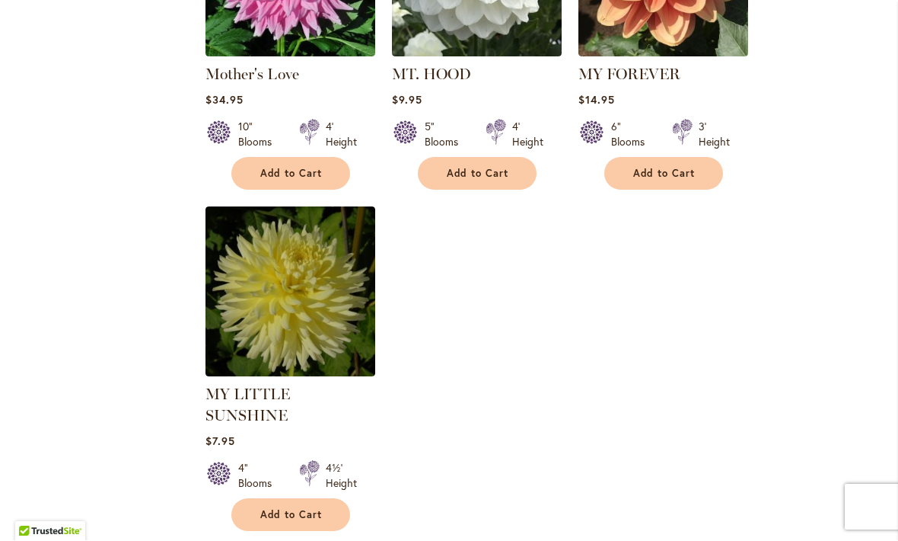
scroll to position [7035, 0]
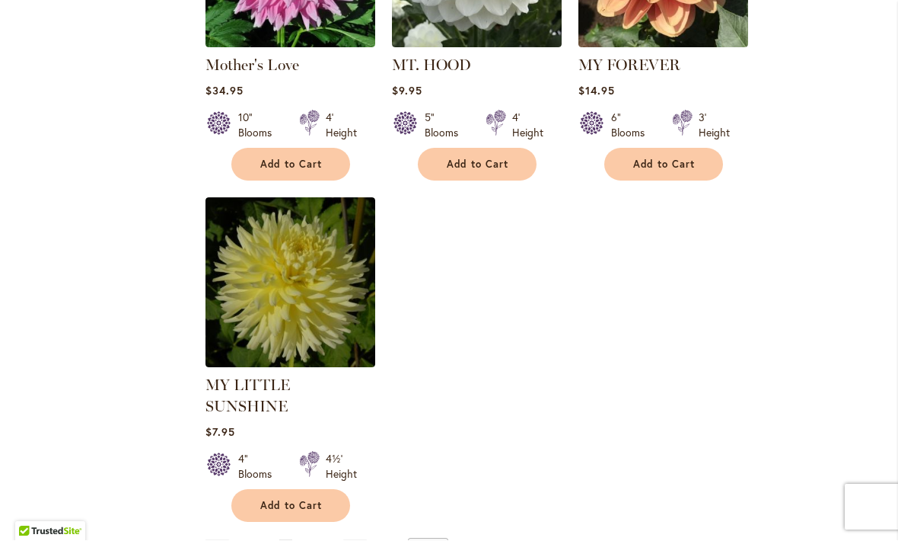
click at [357, 540] on link "Page Next" at bounding box center [355, 551] width 25 height 23
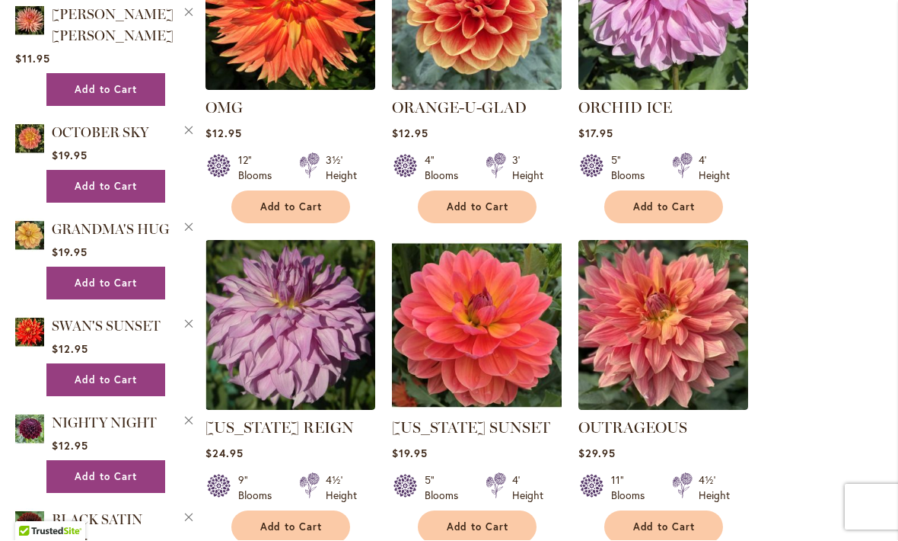
scroll to position [1749, 0]
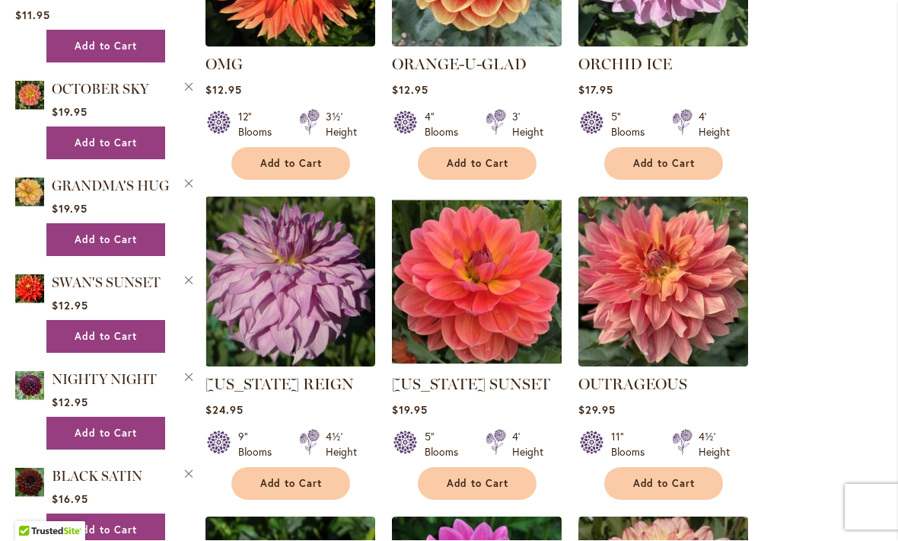
click at [488, 309] on img at bounding box center [477, 282] width 170 height 170
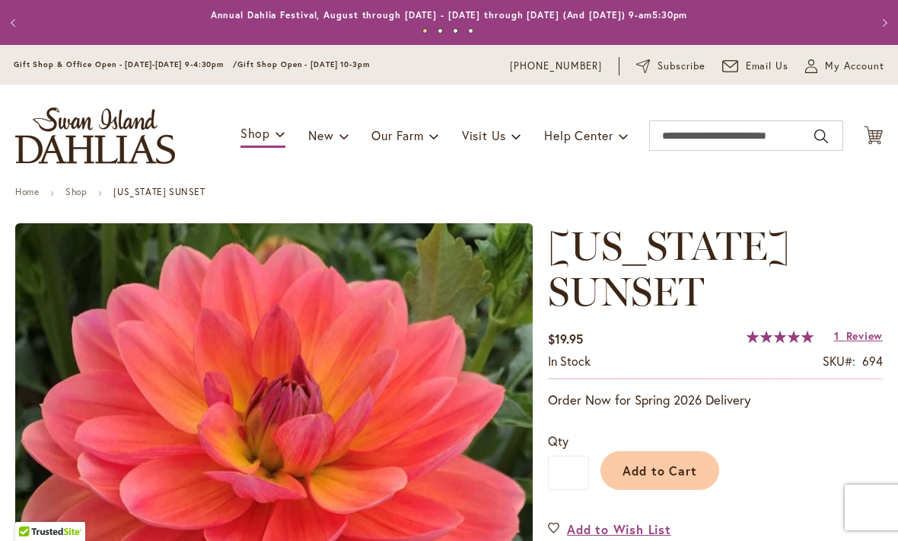
type input "****"
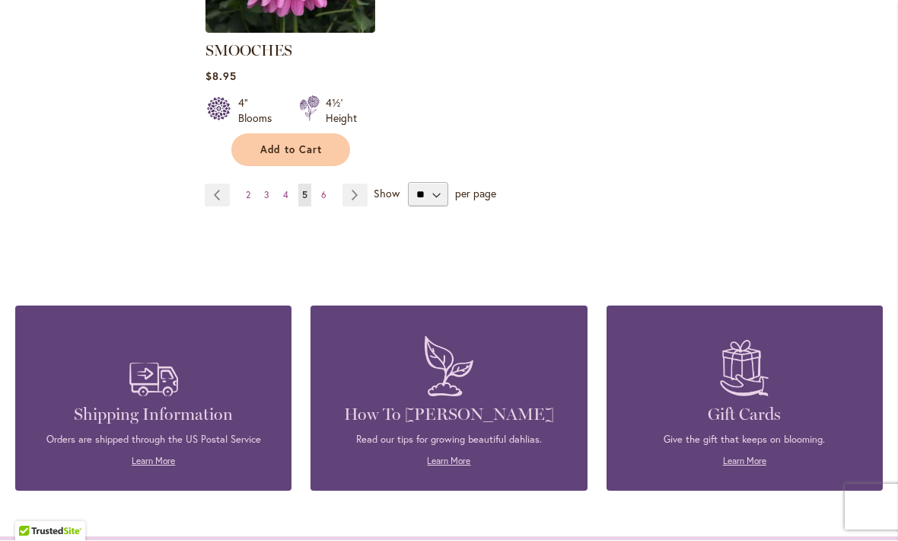
scroll to position [7327, 0]
click at [355, 184] on link "Page Next" at bounding box center [355, 195] width 25 height 23
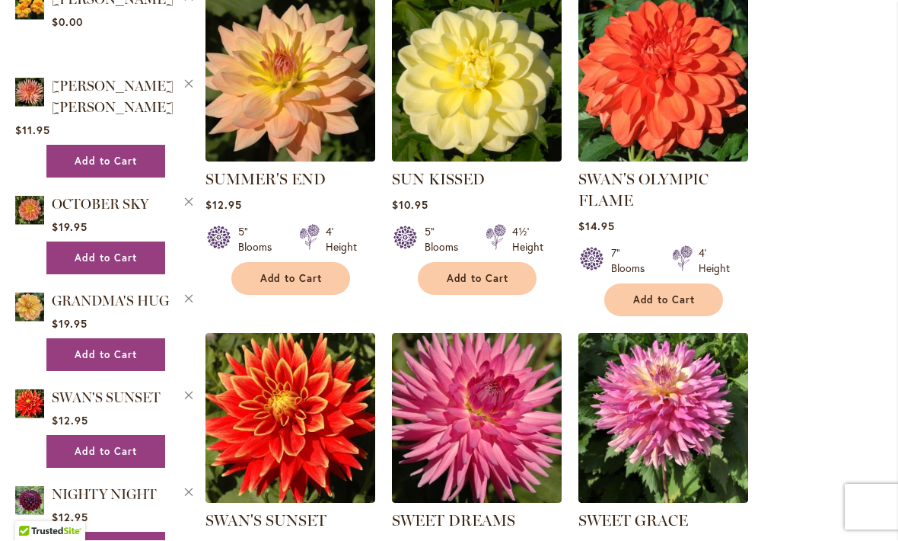
scroll to position [1635, 0]
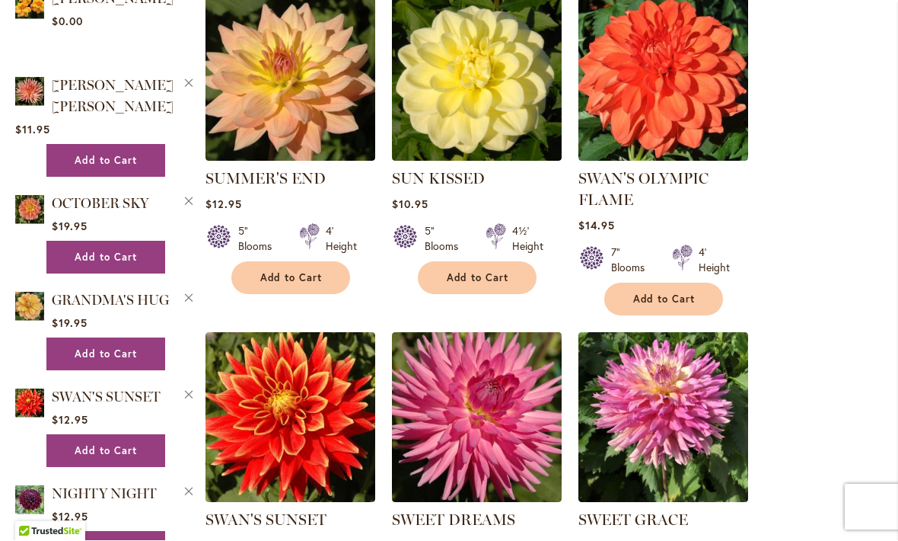
click at [271, 113] on img at bounding box center [291, 77] width 170 height 170
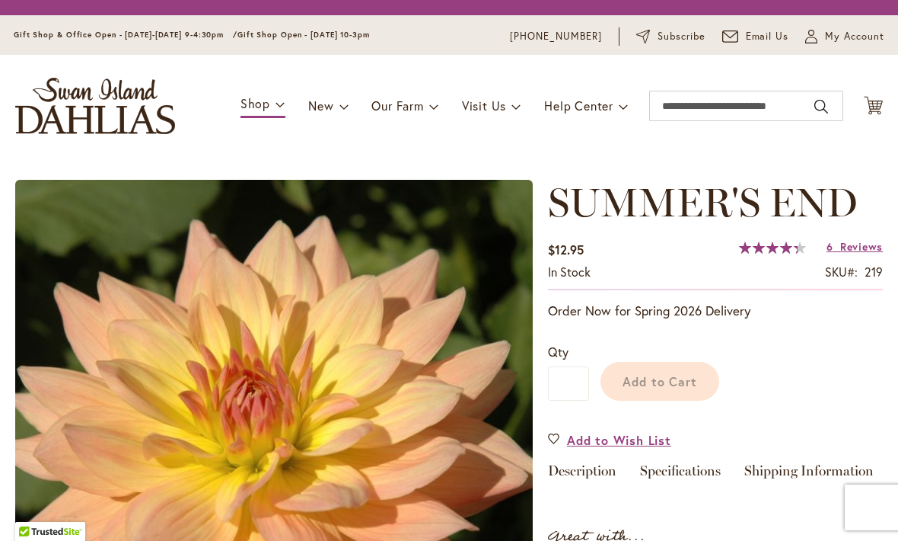
type input "****"
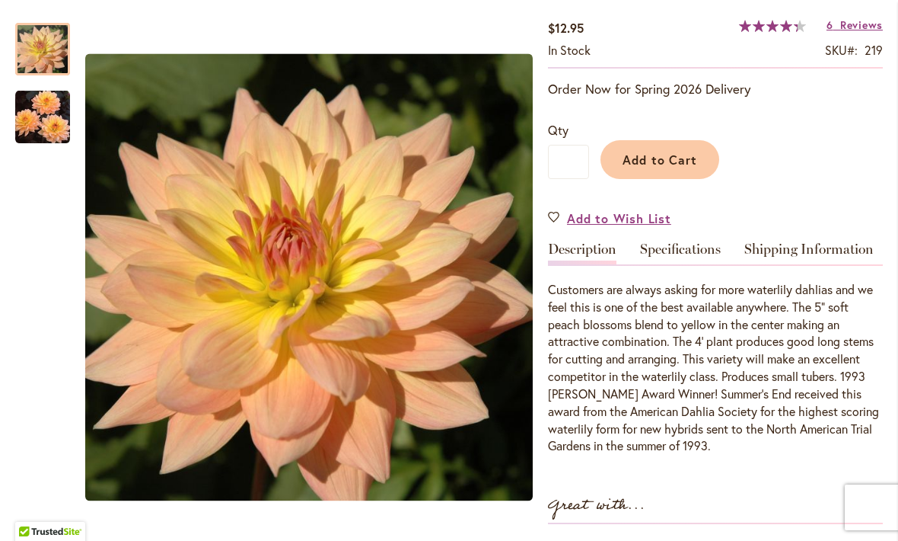
scroll to position [266, 0]
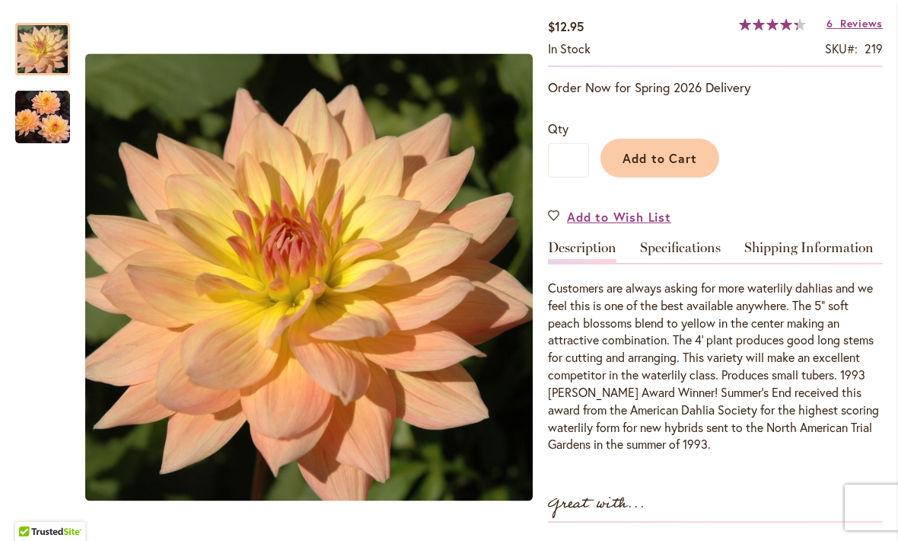
click at [674, 162] on span "Add to Cart" at bounding box center [660, 158] width 75 height 16
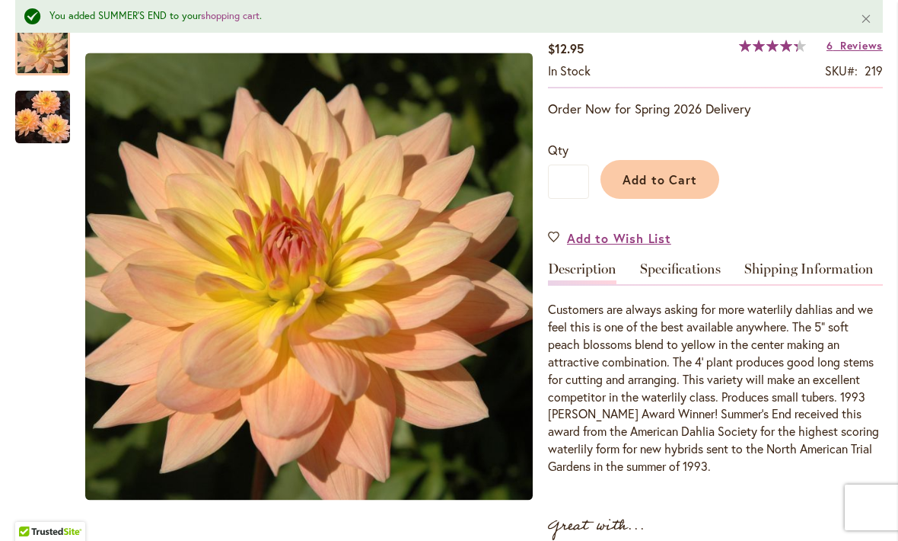
click at [685, 272] on link "Specifications" at bounding box center [680, 273] width 81 height 22
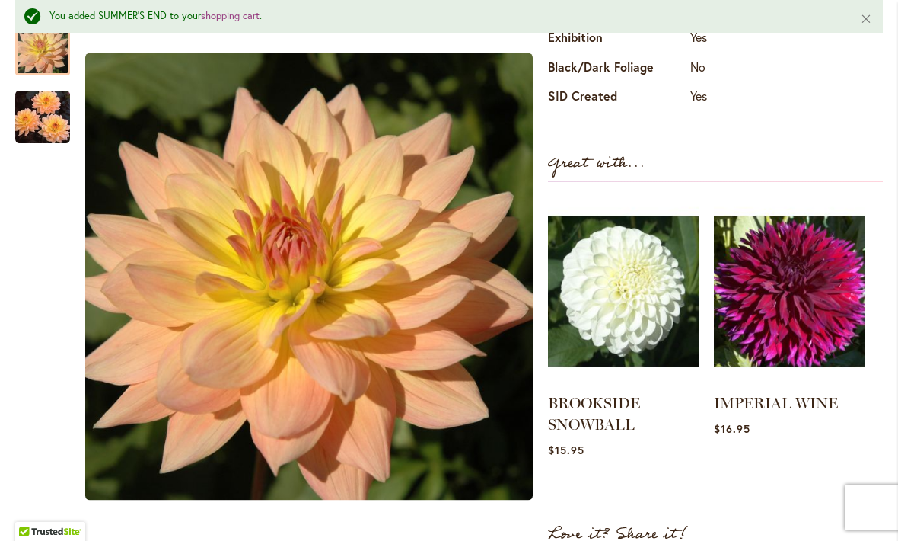
scroll to position [780, 0]
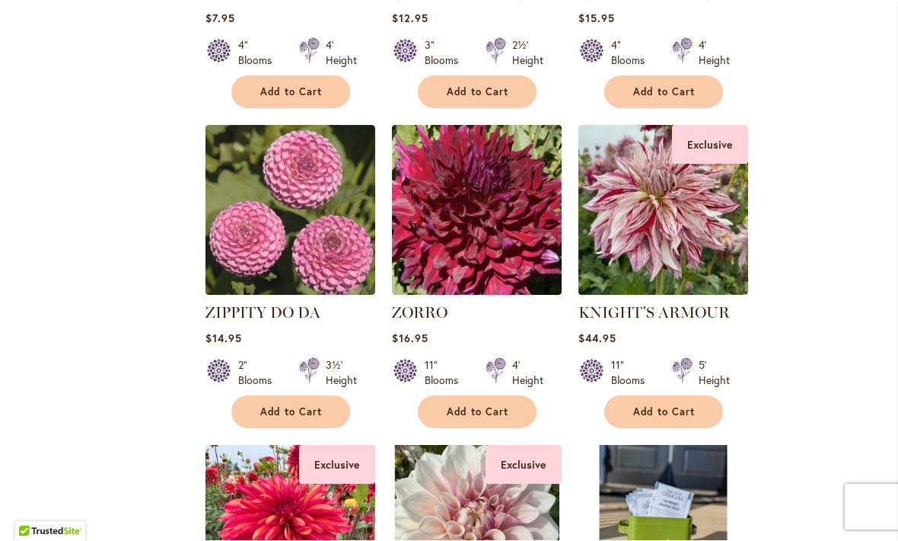
scroll to position [6339, 0]
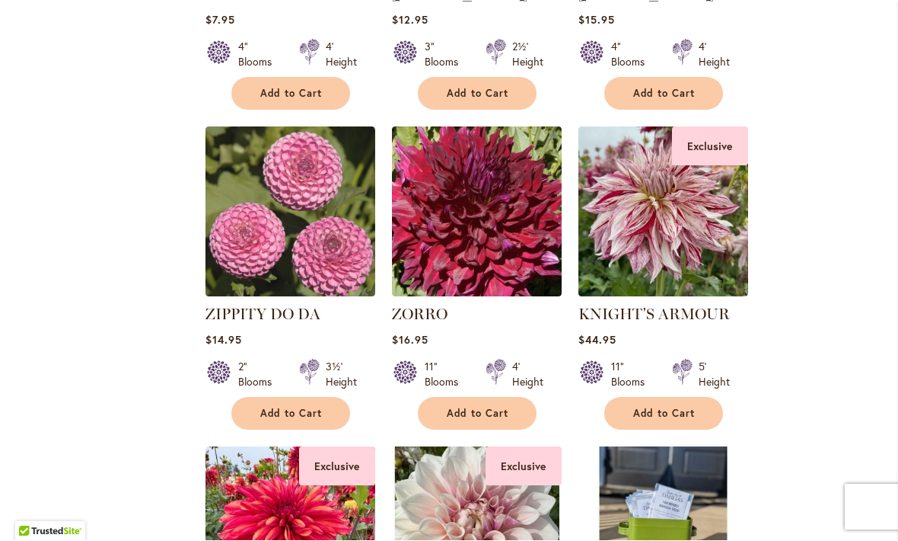
click at [680, 187] on img at bounding box center [664, 212] width 170 height 170
click at [646, 218] on img at bounding box center [664, 212] width 170 height 170
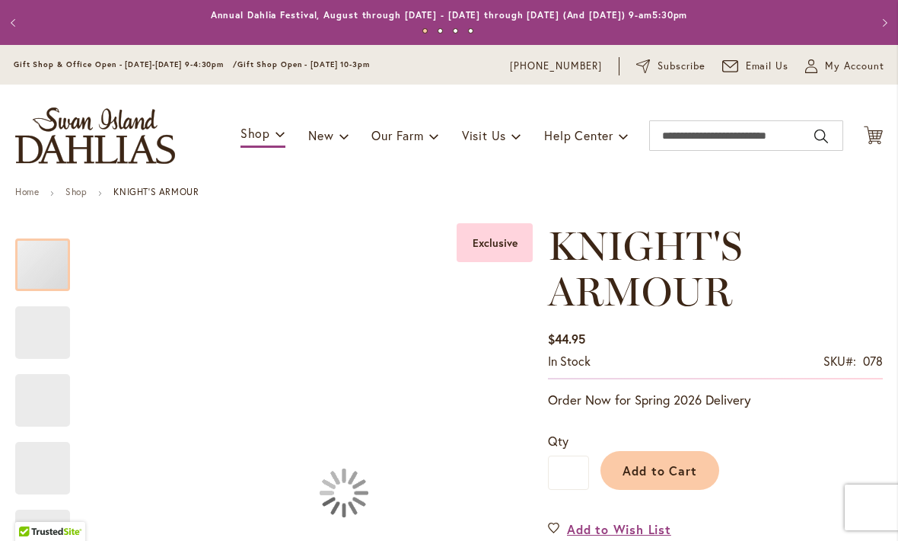
type input "****"
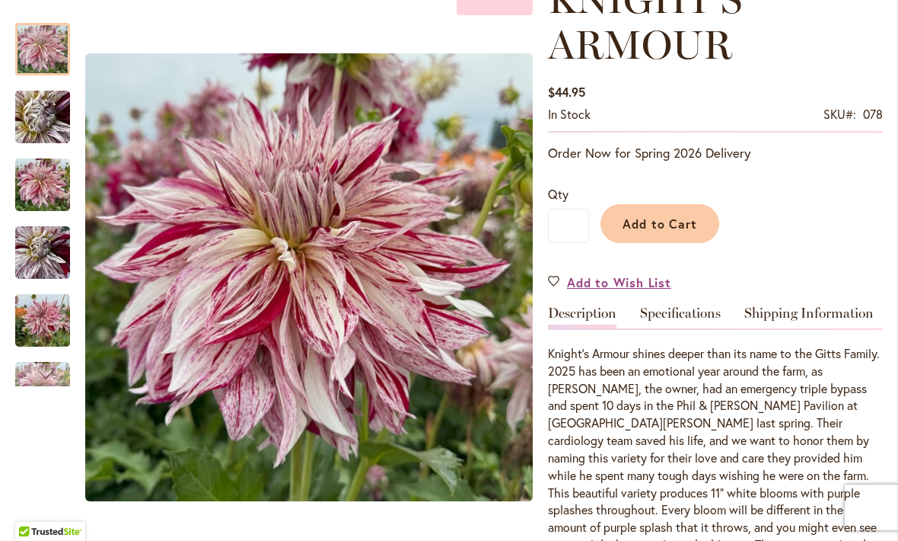
scroll to position [246, 0]
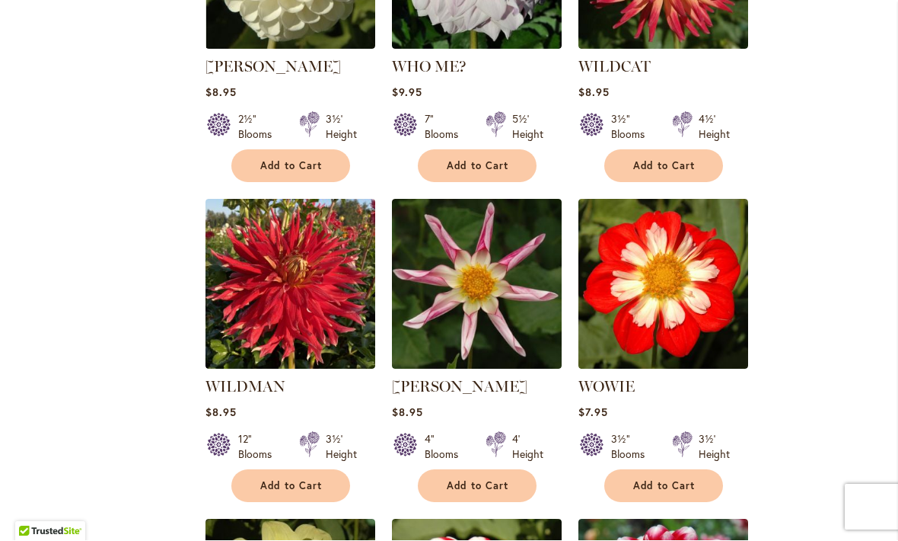
scroll to position [5623, 0]
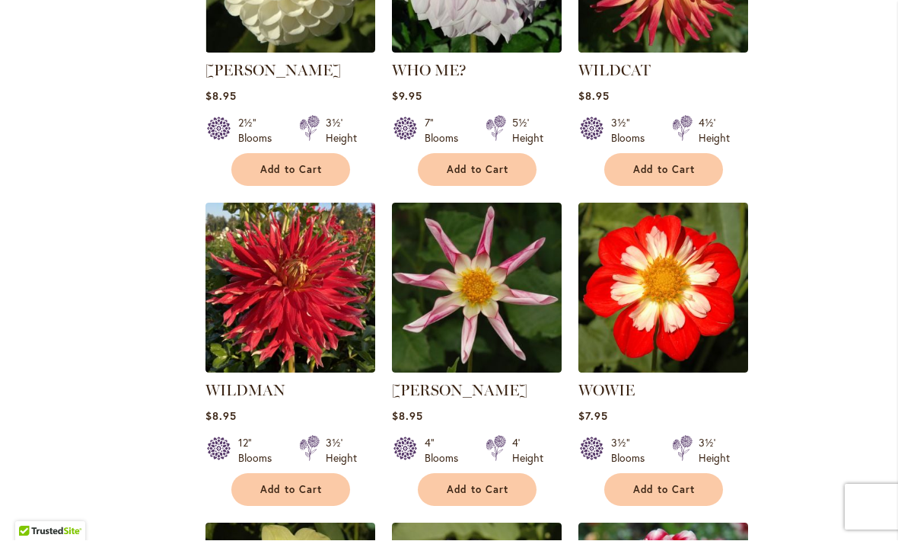
click at [467, 274] on img at bounding box center [477, 288] width 170 height 170
click at [464, 257] on img at bounding box center [477, 288] width 170 height 170
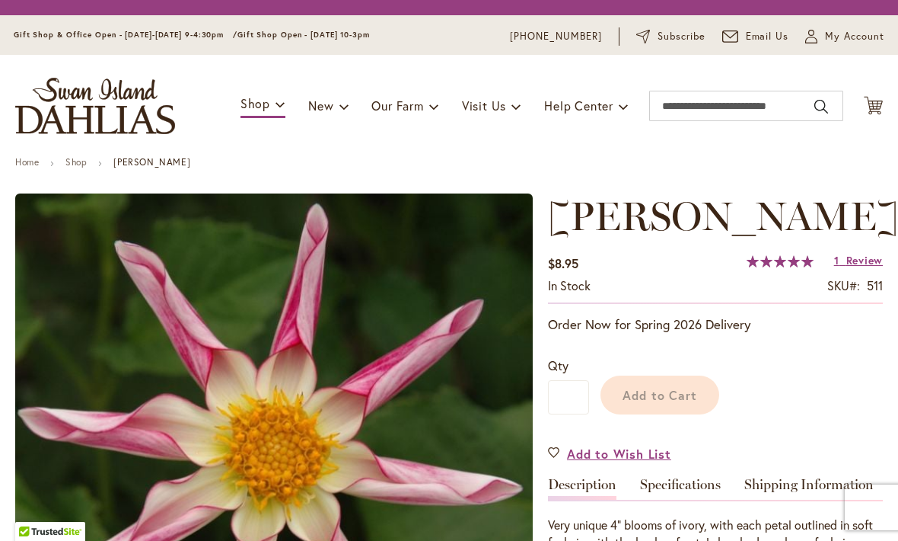
type input "****"
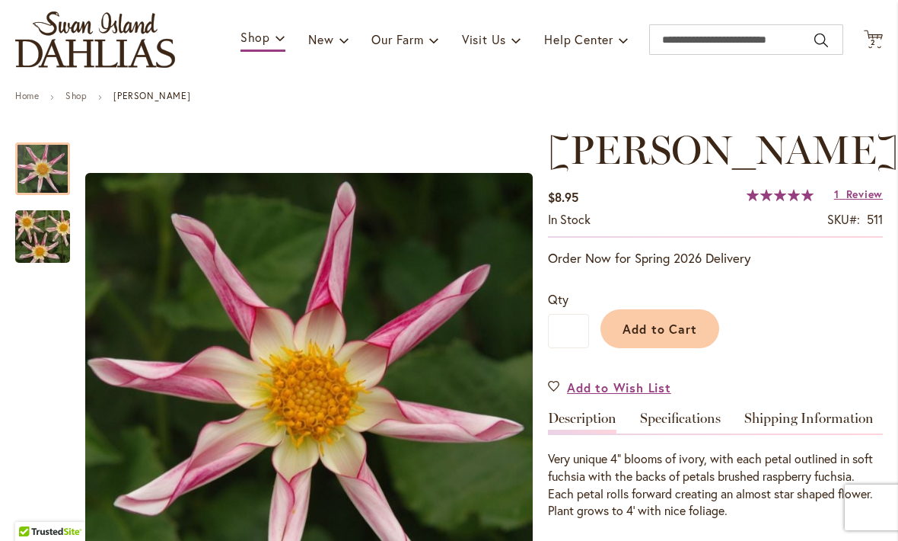
scroll to position [33, 0]
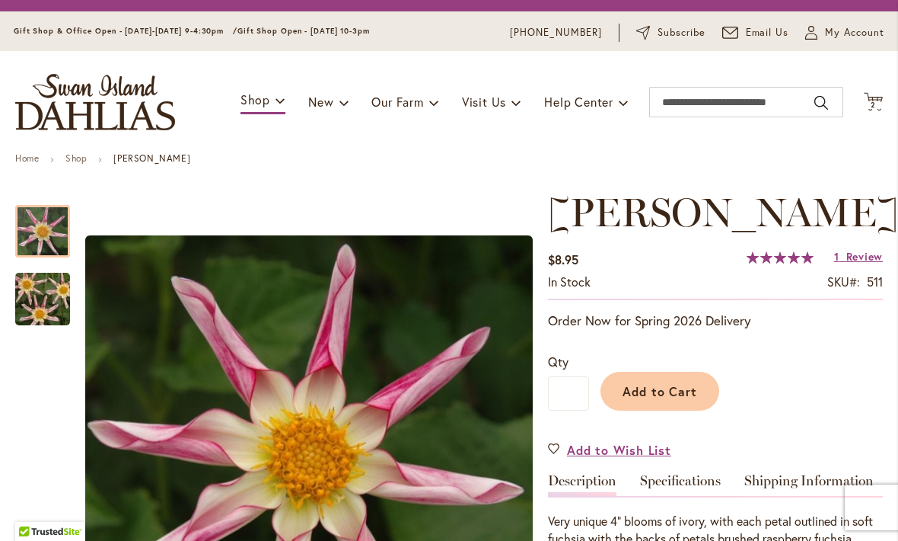
click at [853, 259] on span "Review" at bounding box center [865, 256] width 37 height 14
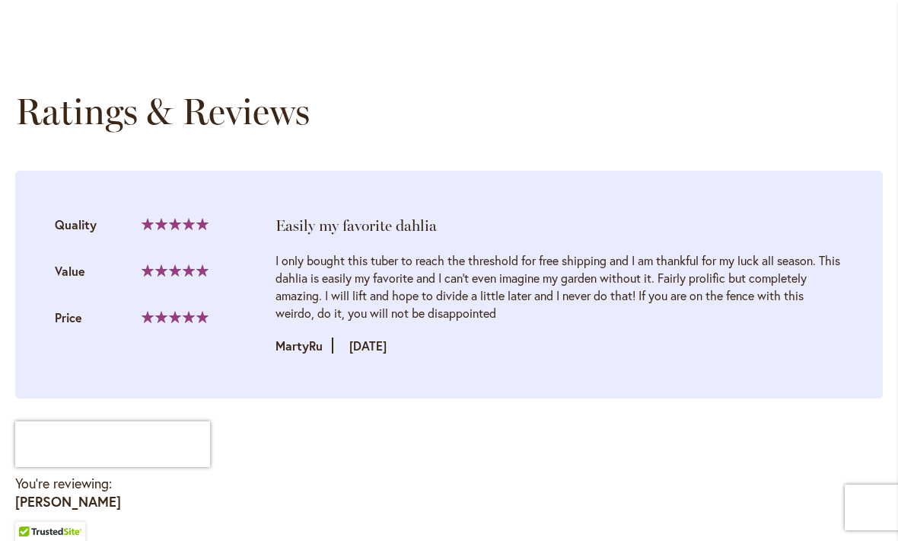
scroll to position [0, 0]
